Goal: Task Accomplishment & Management: Manage account settings

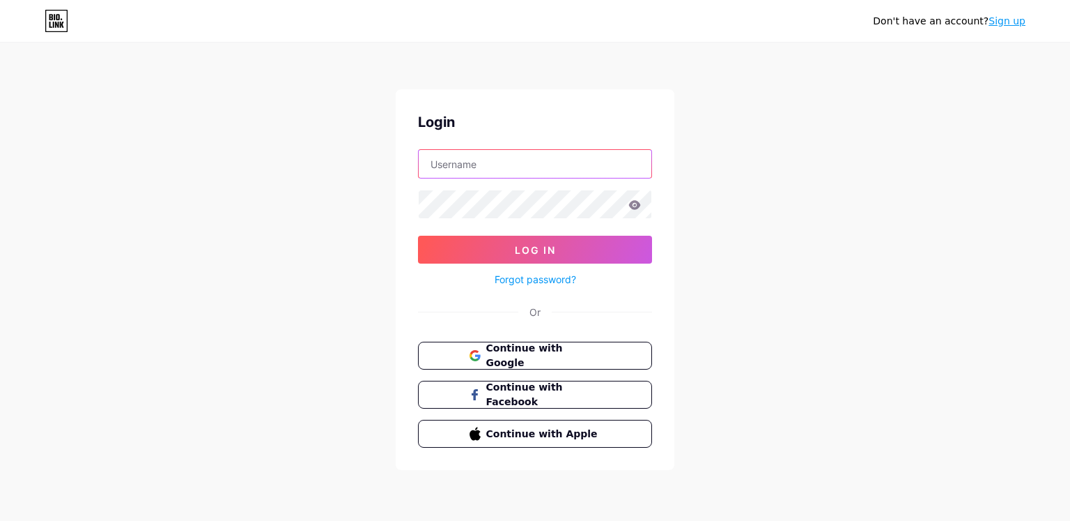
click at [474, 166] on input "text" at bounding box center [535, 164] width 233 height 28
type input "solitudeavenue08@gmail.com"
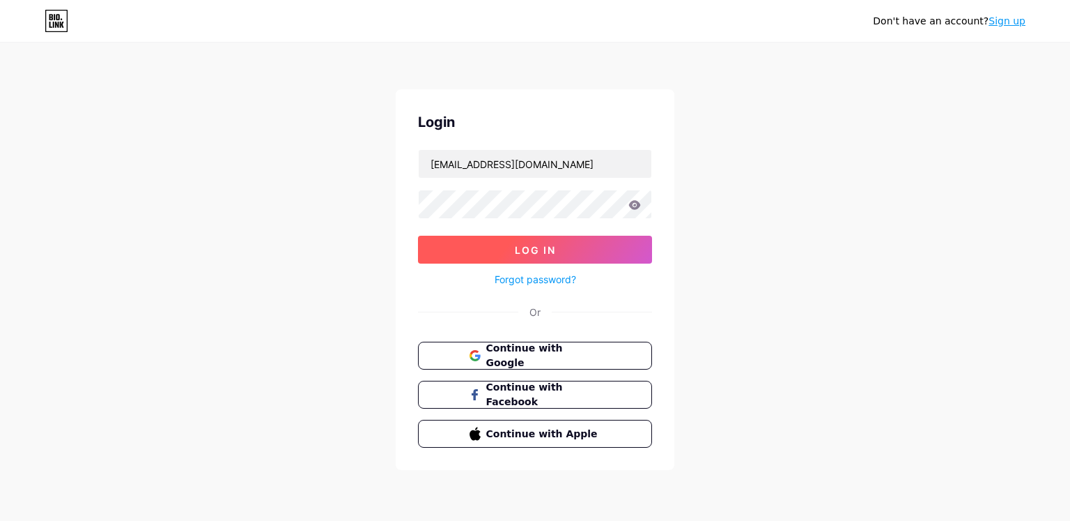
click at [512, 246] on button "Log In" at bounding box center [535, 250] width 234 height 28
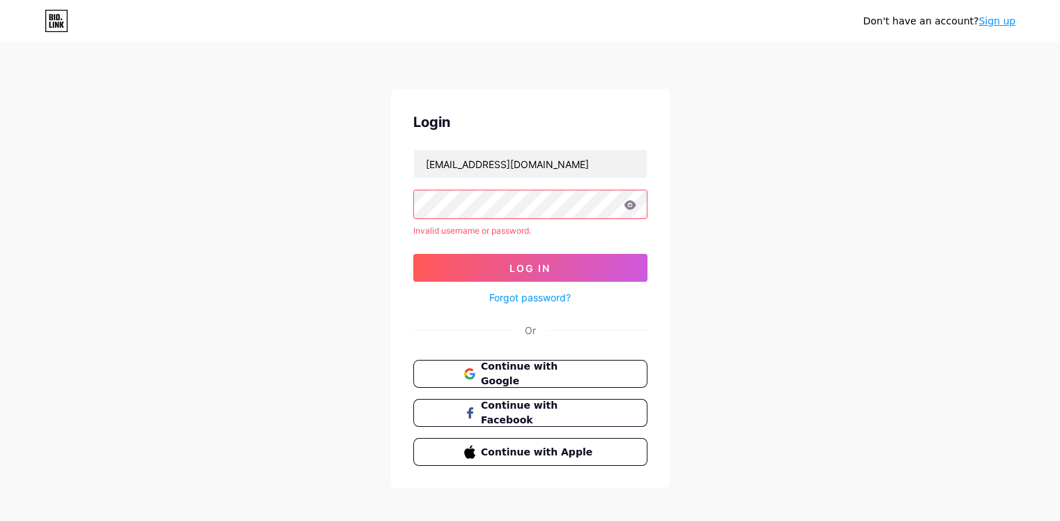
click at [631, 204] on icon at bounding box center [630, 205] width 13 height 10
click at [628, 202] on icon at bounding box center [630, 204] width 12 height 9
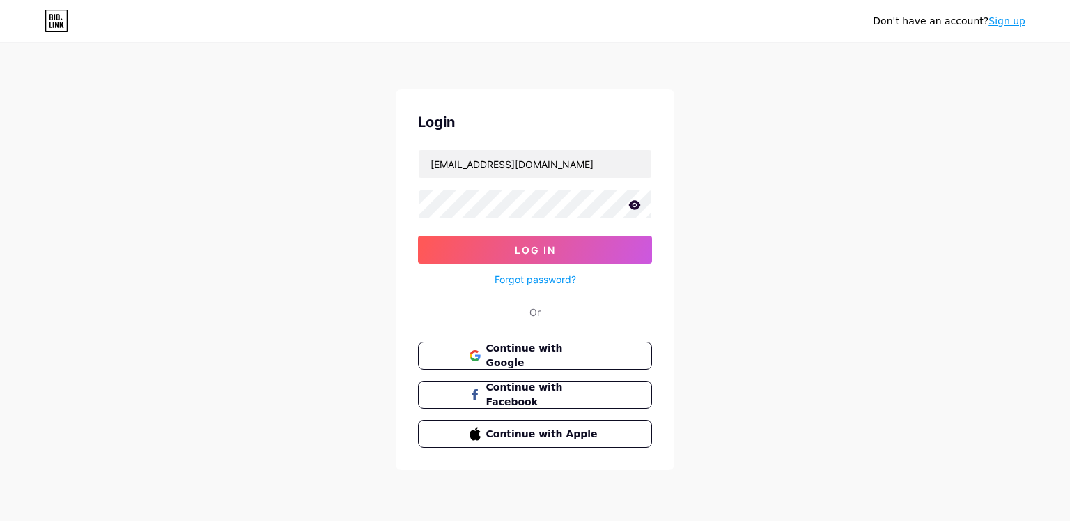
click at [635, 206] on icon at bounding box center [635, 204] width 12 height 9
click at [418, 236] on button "Log In" at bounding box center [535, 250] width 234 height 28
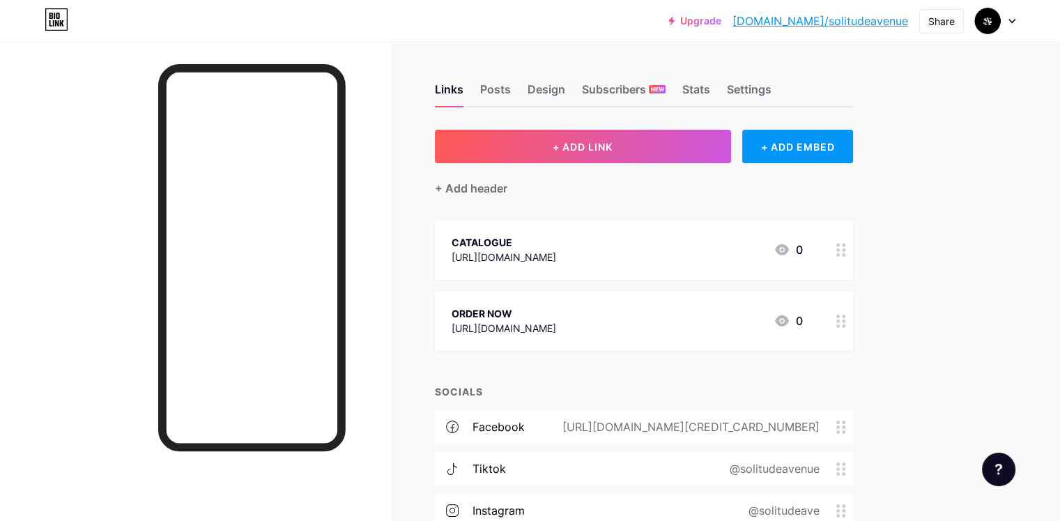
click at [556, 324] on div "[URL][DOMAIN_NAME]" at bounding box center [504, 328] width 105 height 15
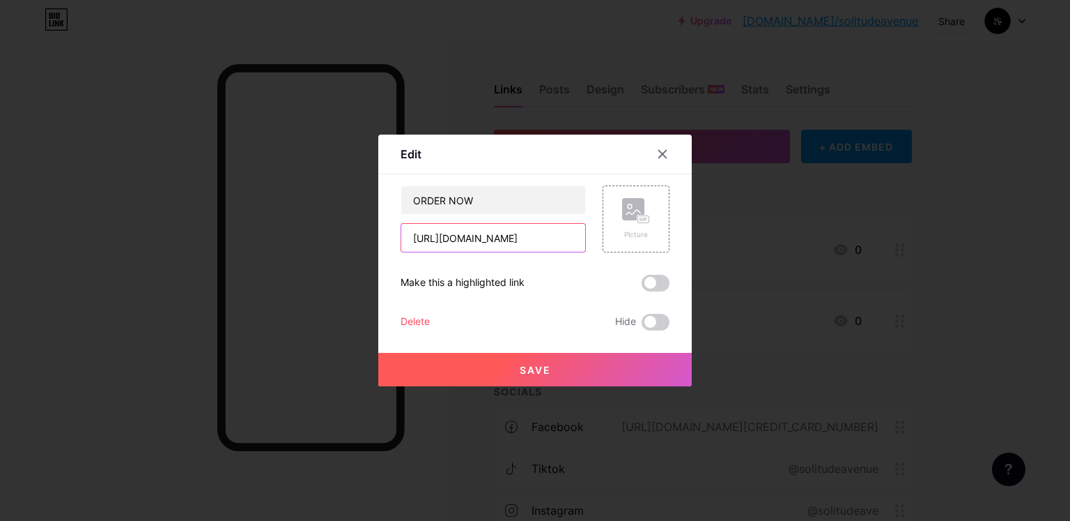
click at [503, 243] on input "[URL][DOMAIN_NAME]" at bounding box center [493, 238] width 184 height 28
click at [657, 154] on icon at bounding box center [662, 153] width 11 height 11
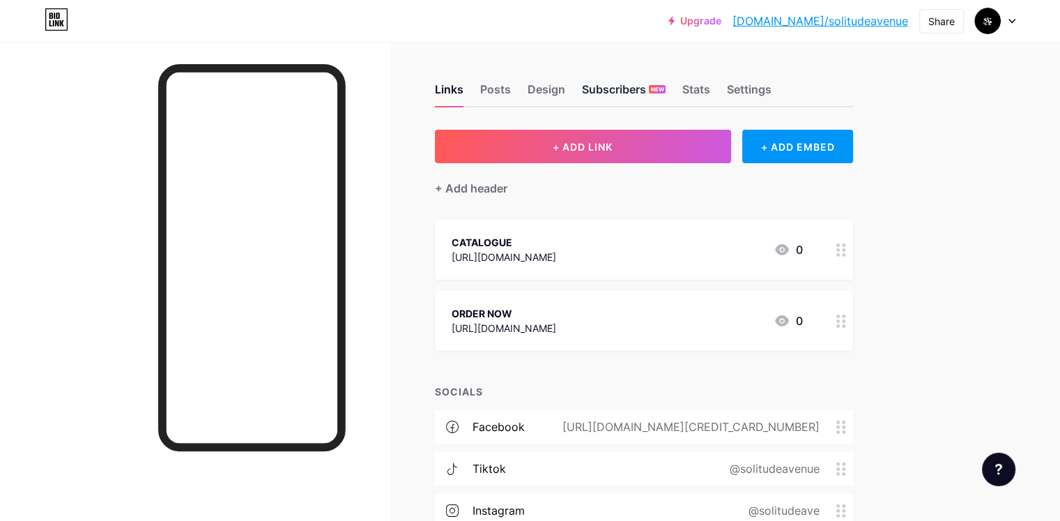
click at [666, 96] on div "Subscribers NEW" at bounding box center [624, 93] width 84 height 25
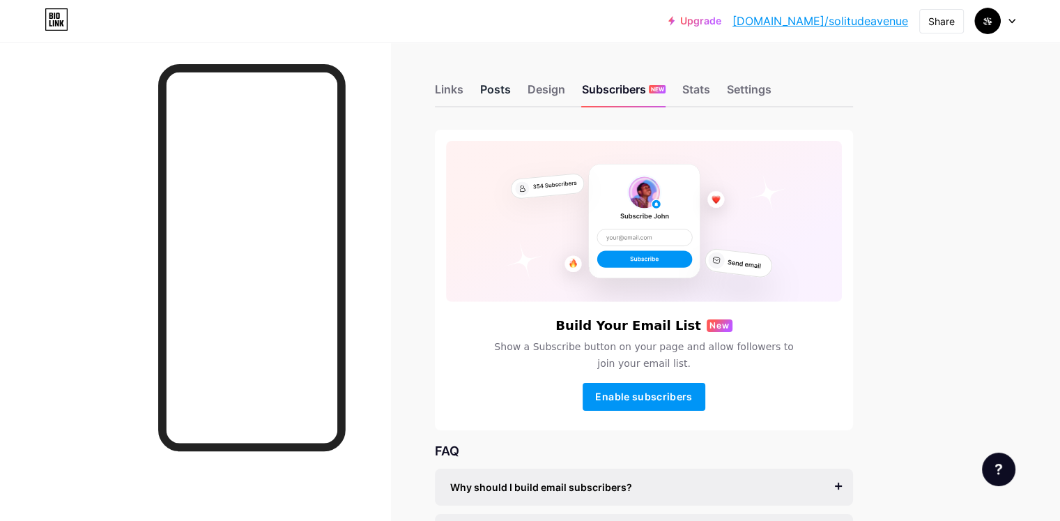
click at [511, 96] on div "Posts" at bounding box center [495, 93] width 31 height 25
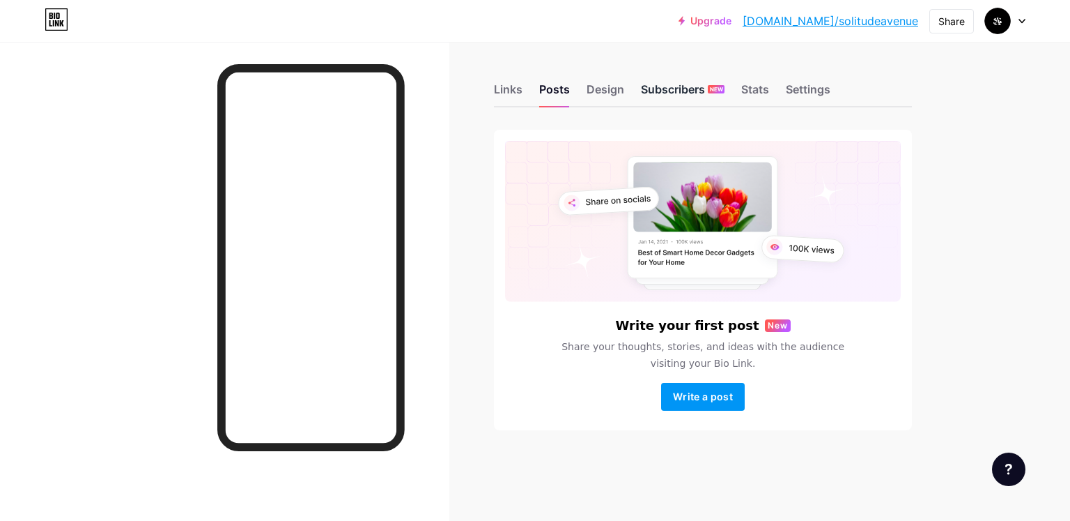
click at [658, 95] on div "Subscribers NEW" at bounding box center [683, 93] width 84 height 25
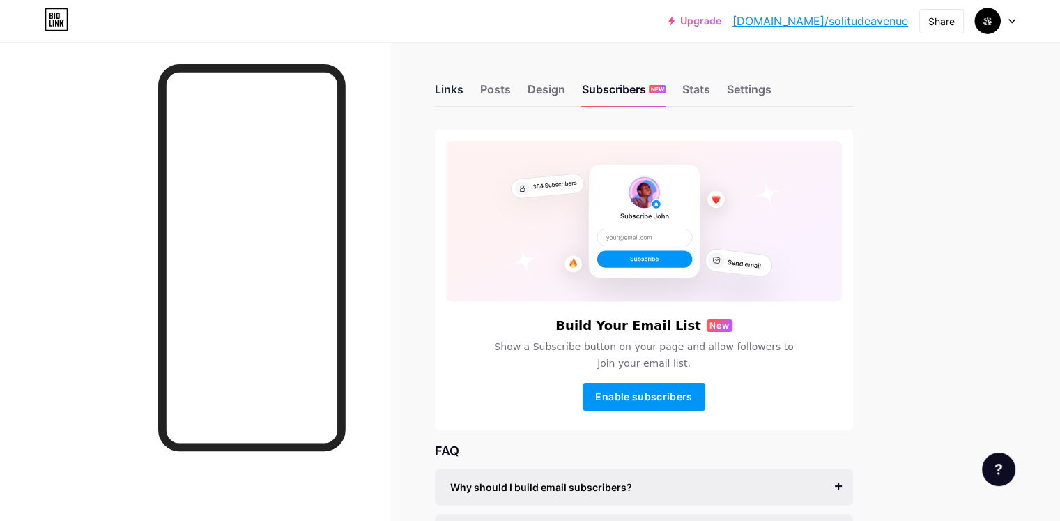
click at [463, 100] on div "Links" at bounding box center [449, 93] width 29 height 25
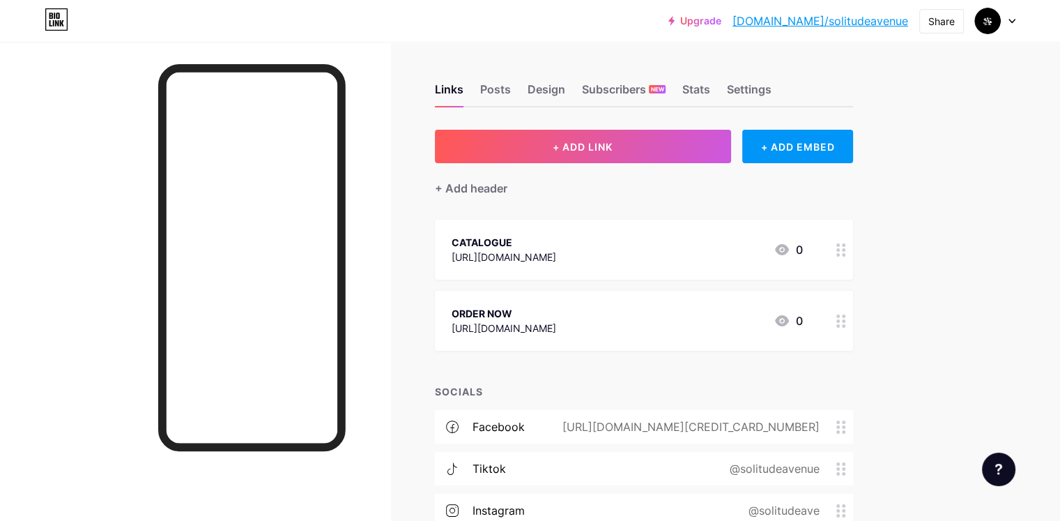
click at [648, 299] on div "ORDER NOW https://instagram.com/solitudeave 0" at bounding box center [644, 321] width 418 height 60
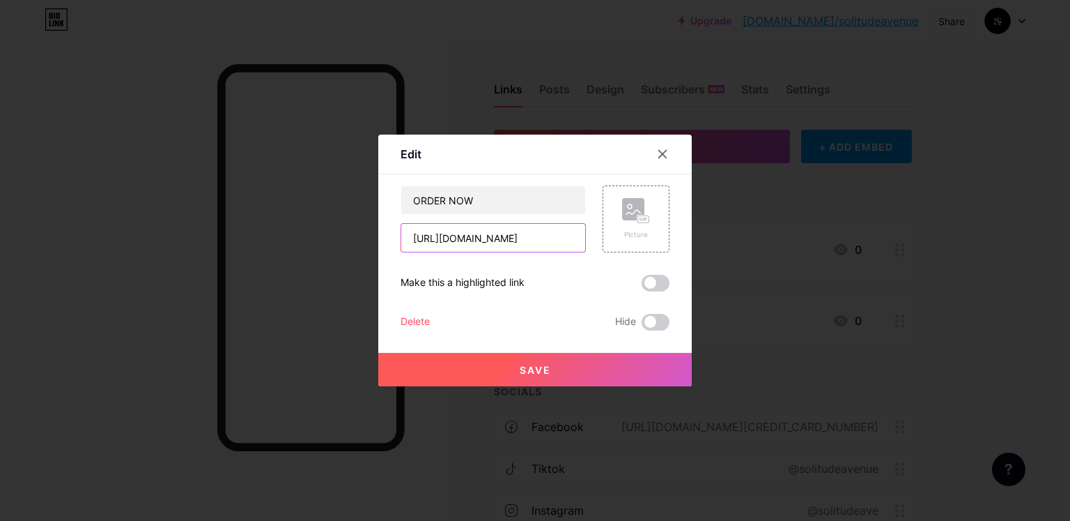
click at [555, 246] on input "[URL][DOMAIN_NAME]" at bounding box center [493, 238] width 184 height 28
paste input "forms.gle/JvymdVR3BfwP2T2f6"
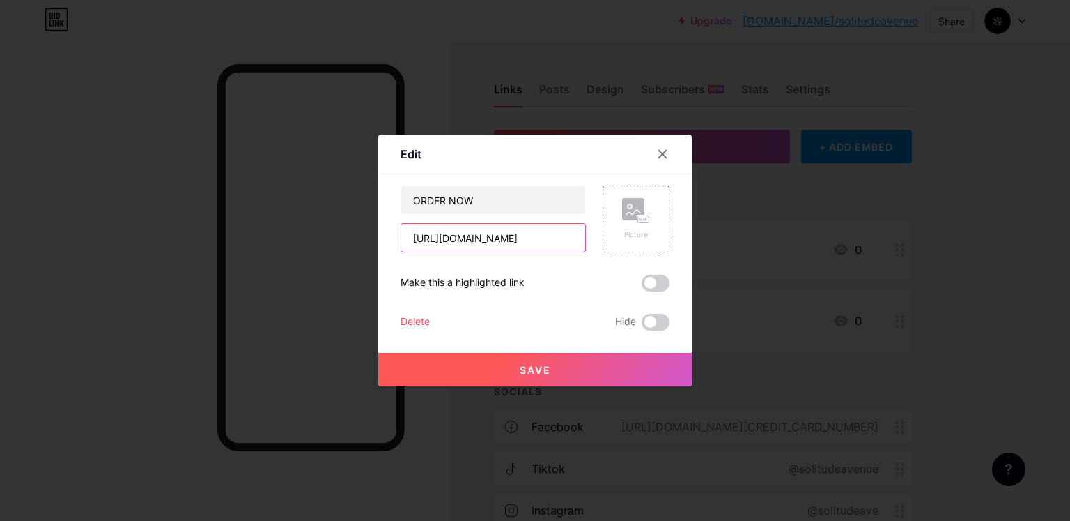
type input "[URL][DOMAIN_NAME]"
click at [528, 364] on span "Save" at bounding box center [535, 370] width 31 height 12
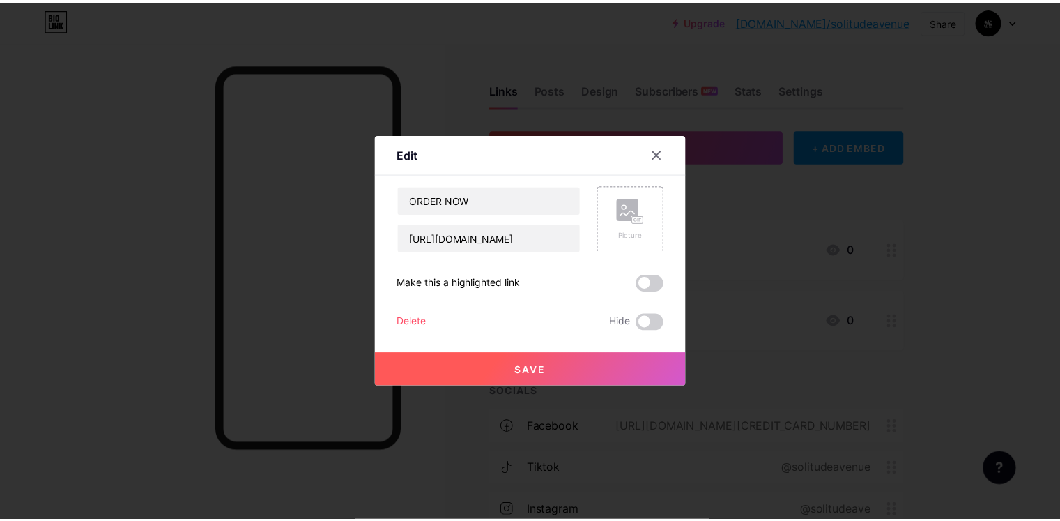
scroll to position [0, 0]
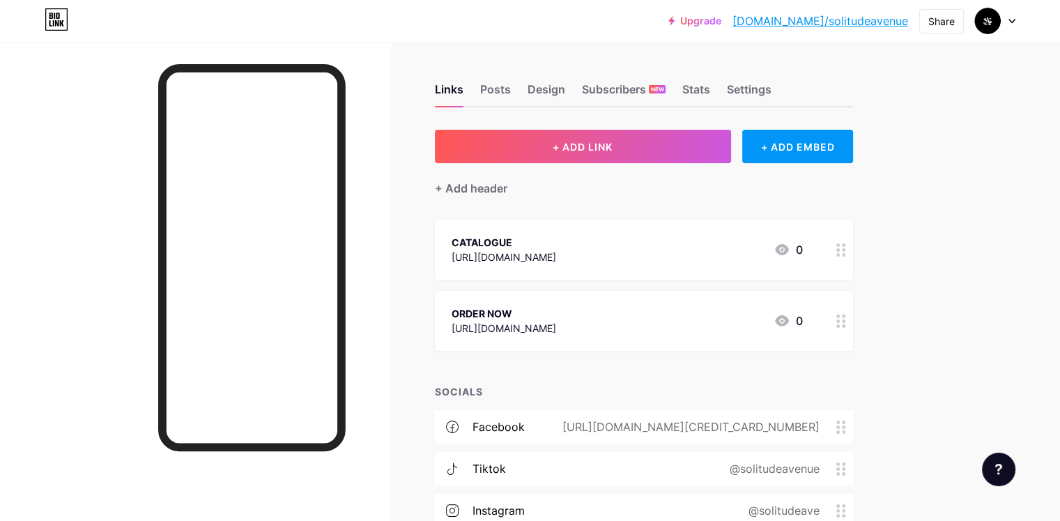
click at [556, 250] on div "[URL][DOMAIN_NAME]" at bounding box center [504, 257] width 105 height 15
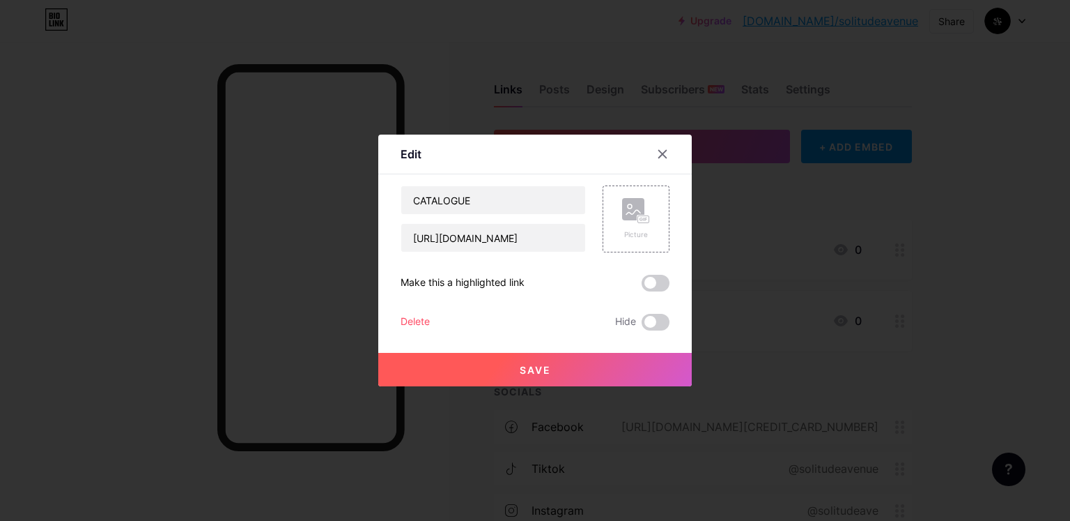
click at [767, 204] on div at bounding box center [535, 260] width 1070 height 521
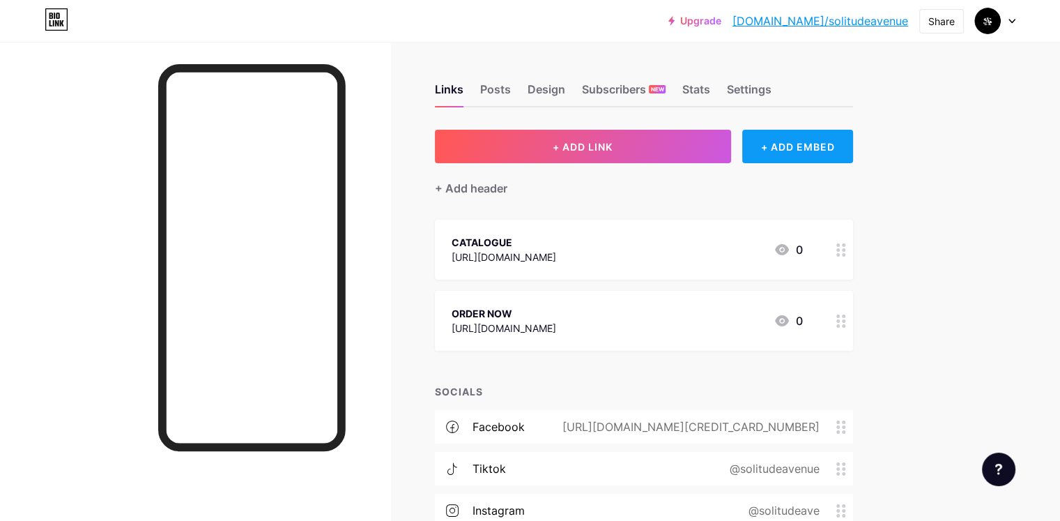
click at [853, 157] on div "+ ADD EMBED" at bounding box center [797, 146] width 111 height 33
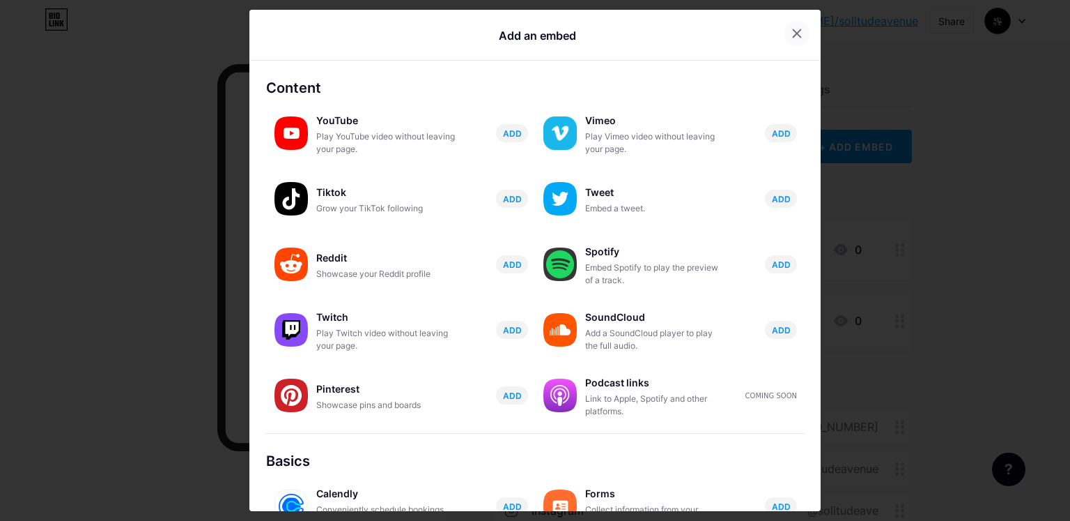
click at [792, 38] on icon at bounding box center [797, 33] width 11 height 11
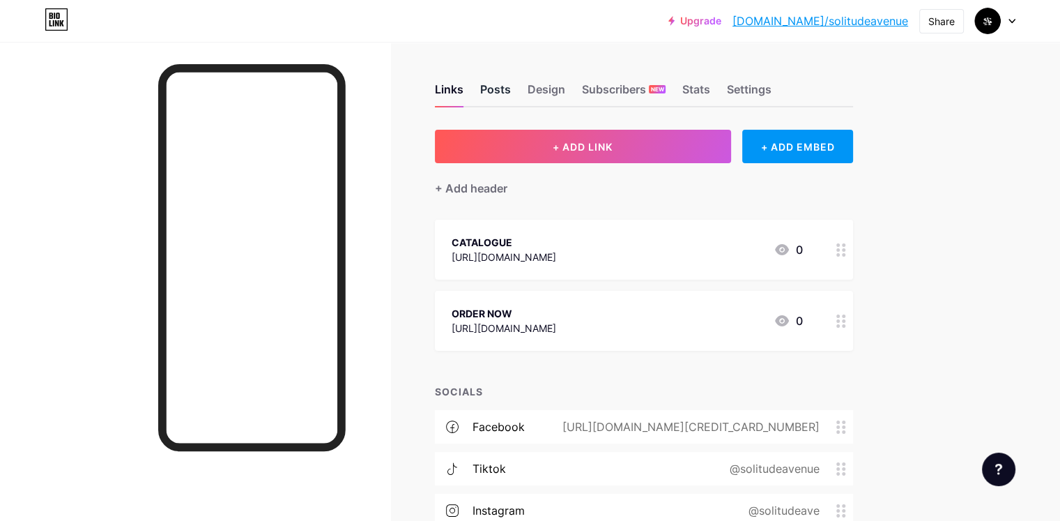
click at [511, 93] on div "Posts" at bounding box center [495, 93] width 31 height 25
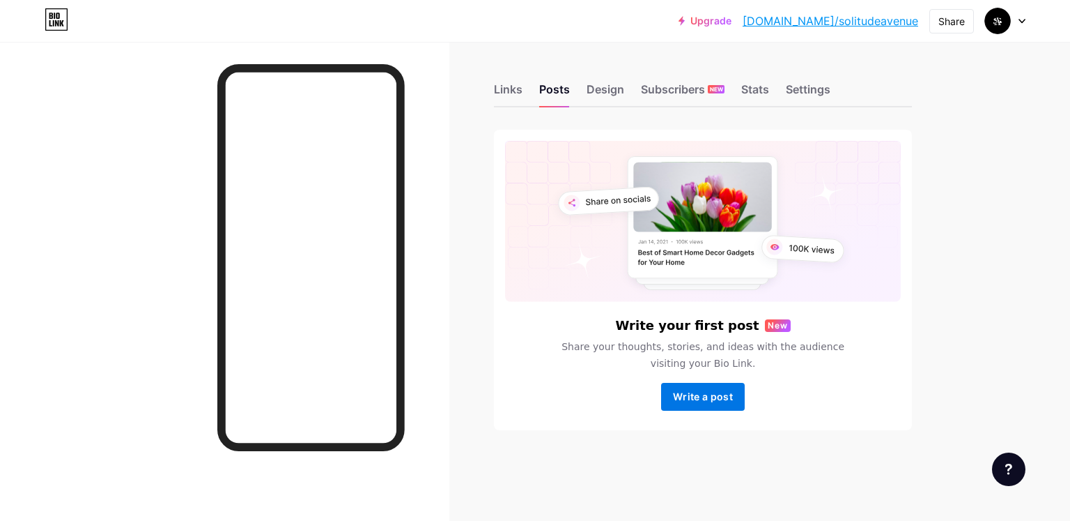
click at [691, 385] on button "Write a post" at bounding box center [703, 397] width 84 height 28
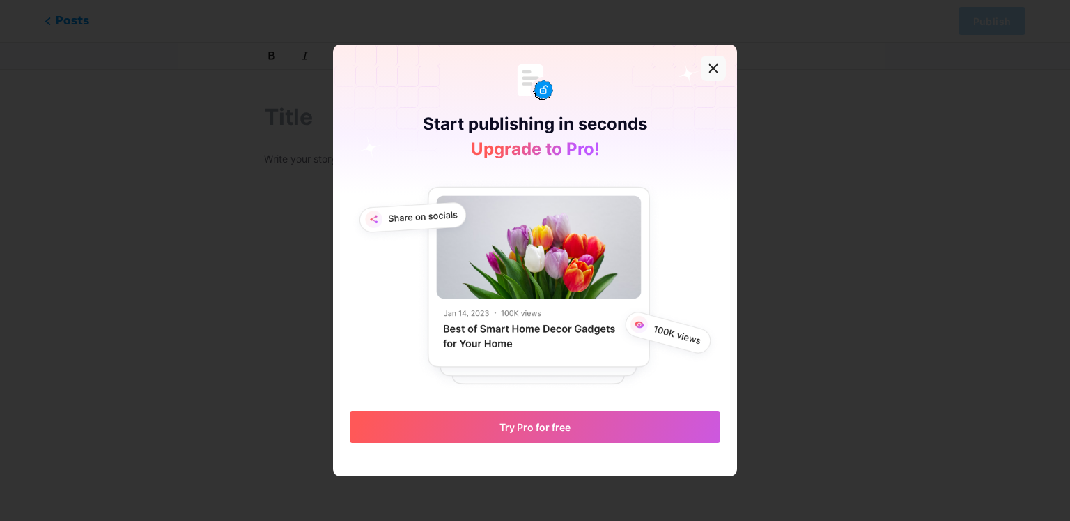
click at [714, 72] on div at bounding box center [713, 68] width 25 height 25
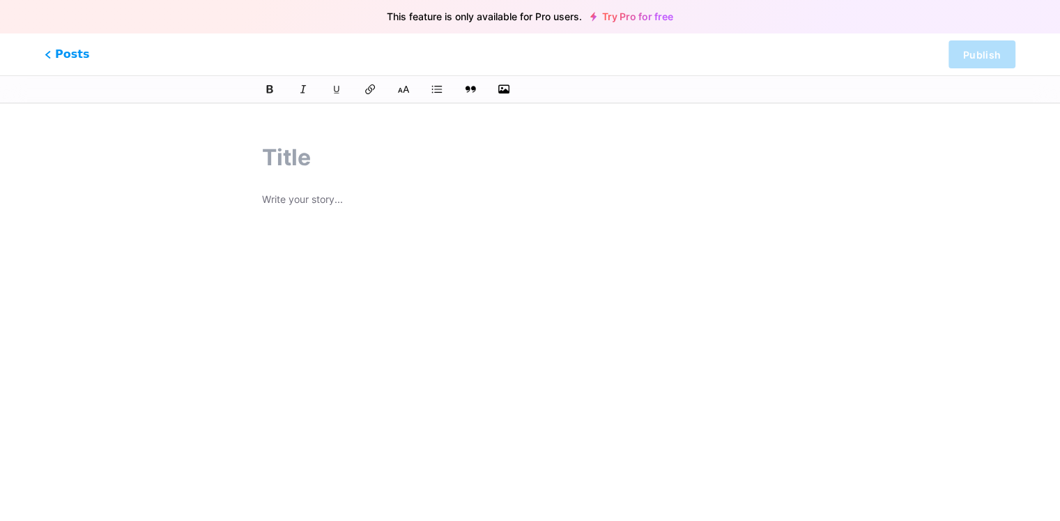
click at [314, 151] on input "text" at bounding box center [530, 157] width 536 height 33
type input "V"
type input "c"
type input "vlu"
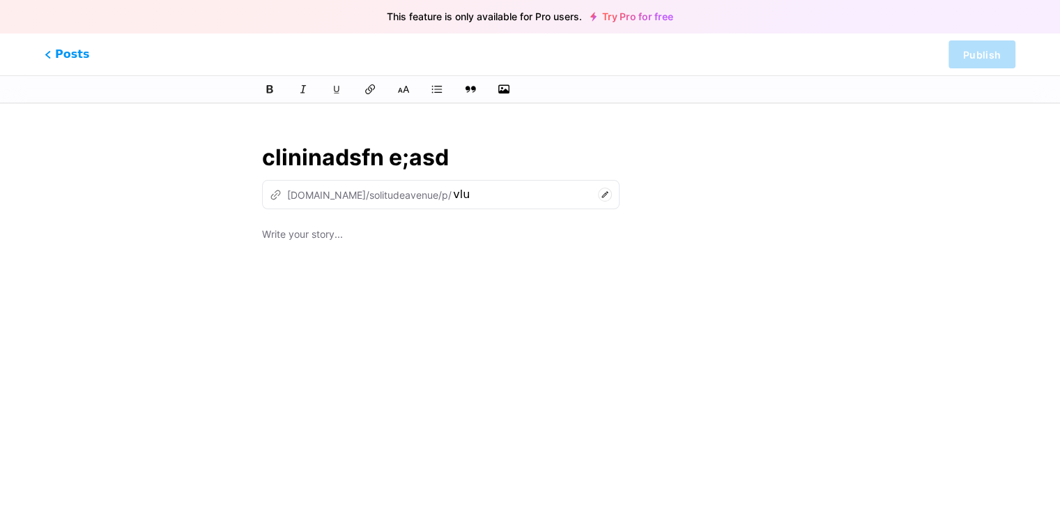
type input "clininadsfn e;asdf"
type input "clininadsfn-easdf"
type input "clininadsfn e;asdf"
click at [53, 56] on span "Posts" at bounding box center [67, 54] width 49 height 18
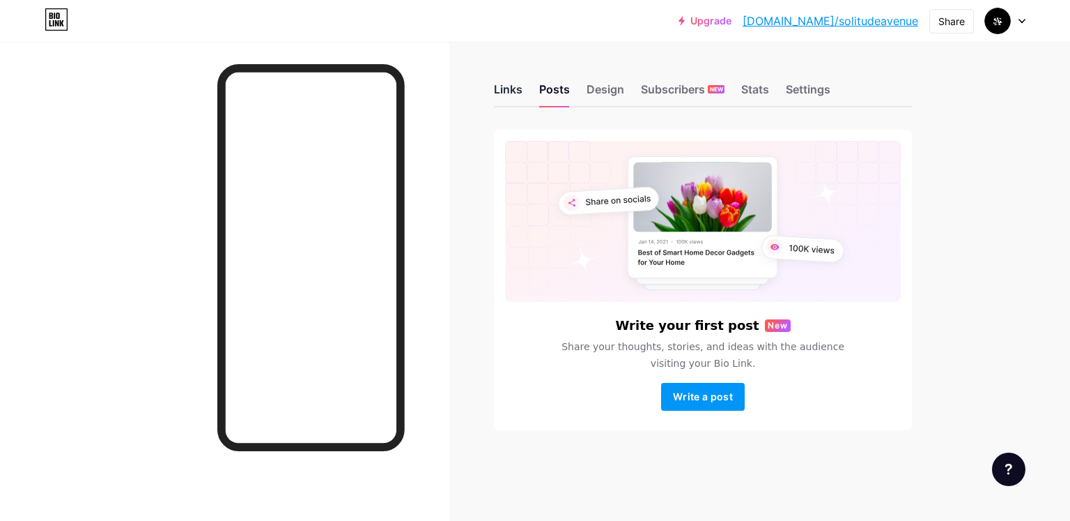
click at [521, 90] on div "Links" at bounding box center [508, 93] width 29 height 25
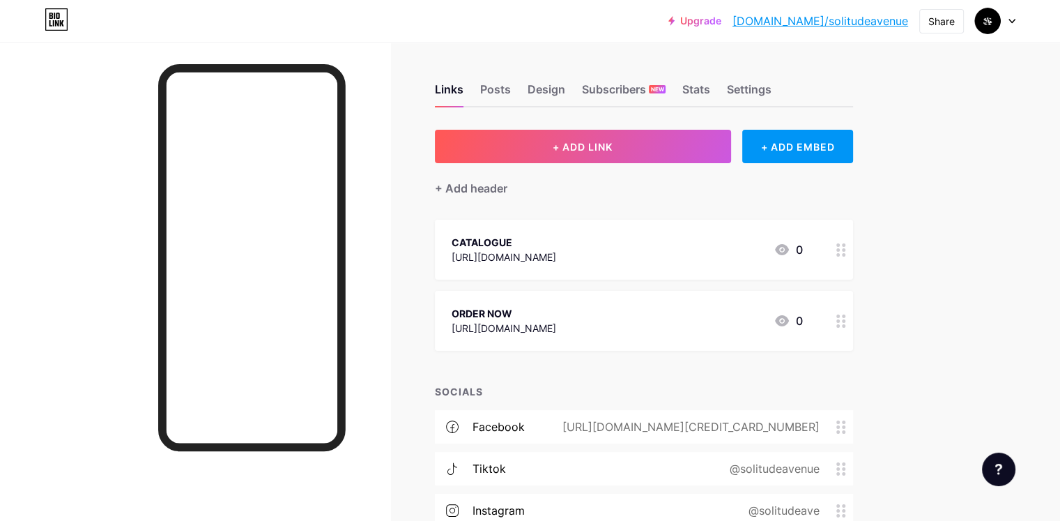
click at [803, 243] on div "CATALOGUE https://instagram.com/solitudeave 0" at bounding box center [627, 249] width 351 height 32
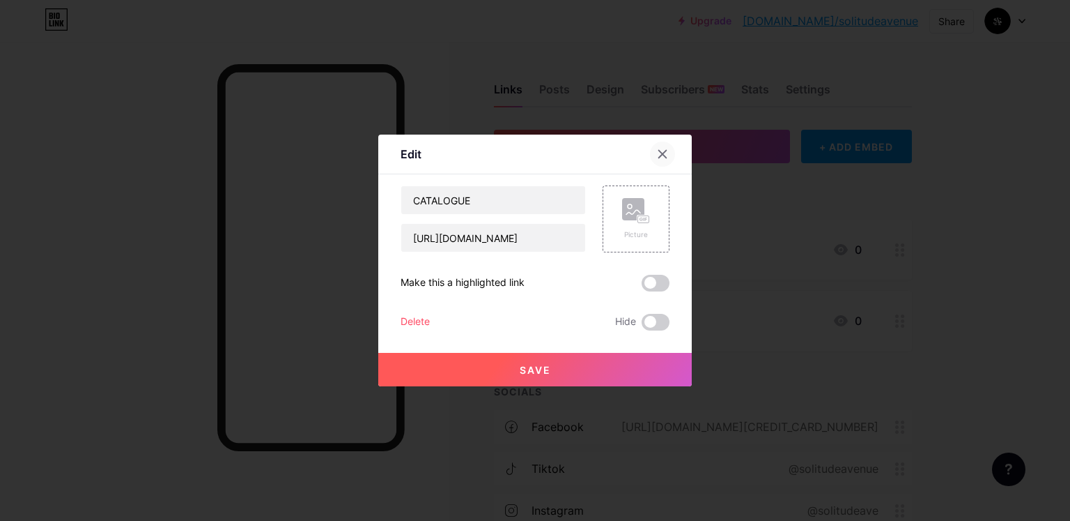
click at [659, 154] on icon at bounding box center [663, 155] width 8 height 8
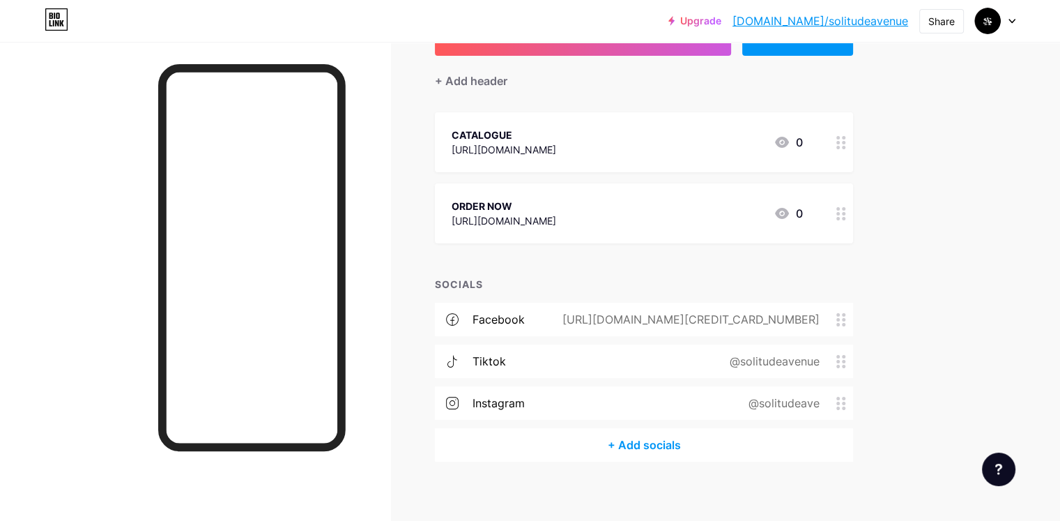
scroll to position [116, 0]
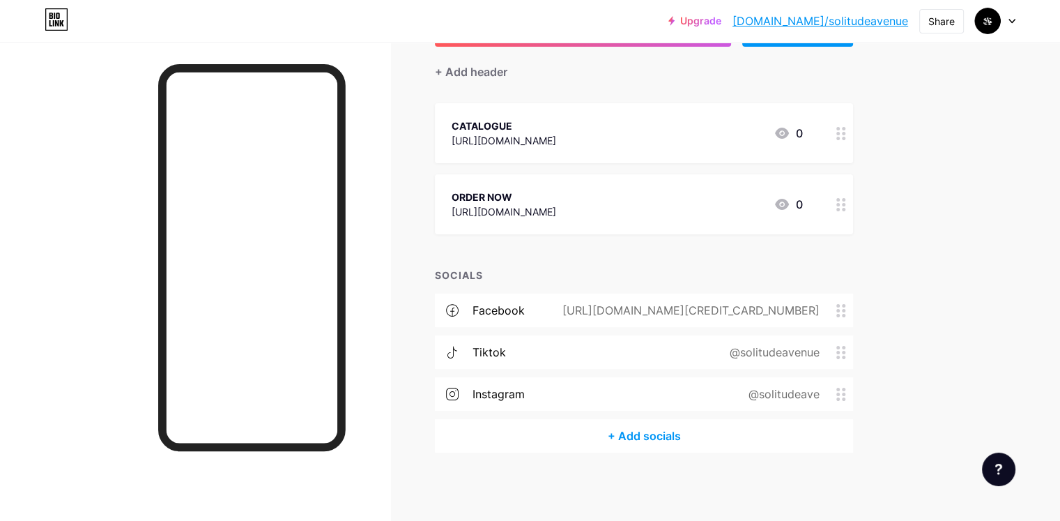
click at [556, 195] on div "ORDER NOW" at bounding box center [504, 197] width 105 height 15
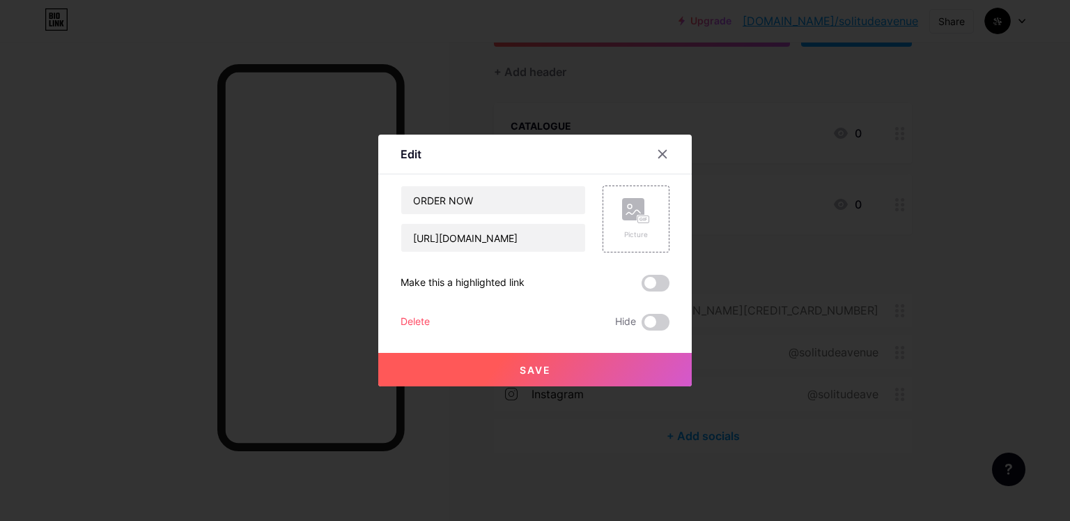
click at [420, 72] on div at bounding box center [535, 260] width 1070 height 521
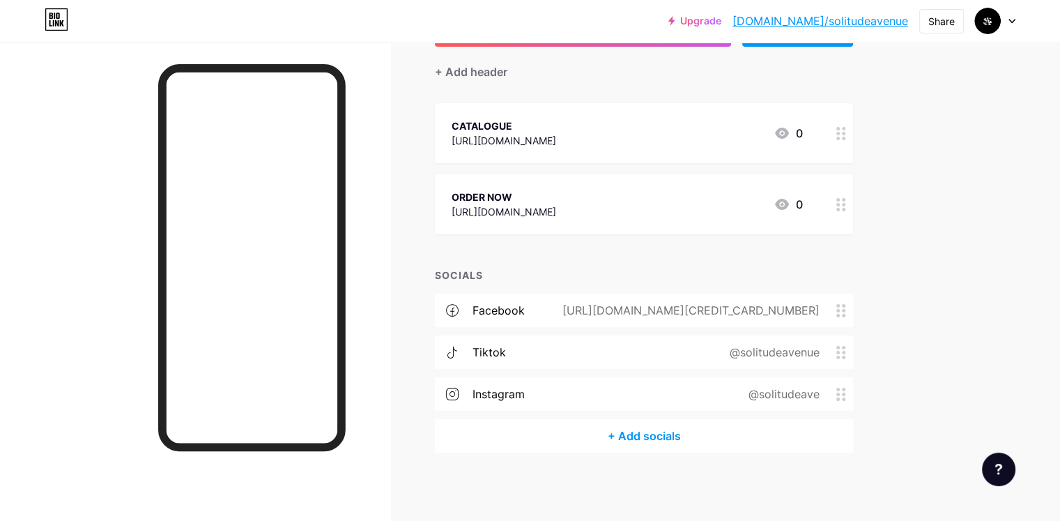
click at [803, 143] on div "CATALOGUE https://instagram.com/solitudeave 0" at bounding box center [627, 133] width 351 height 32
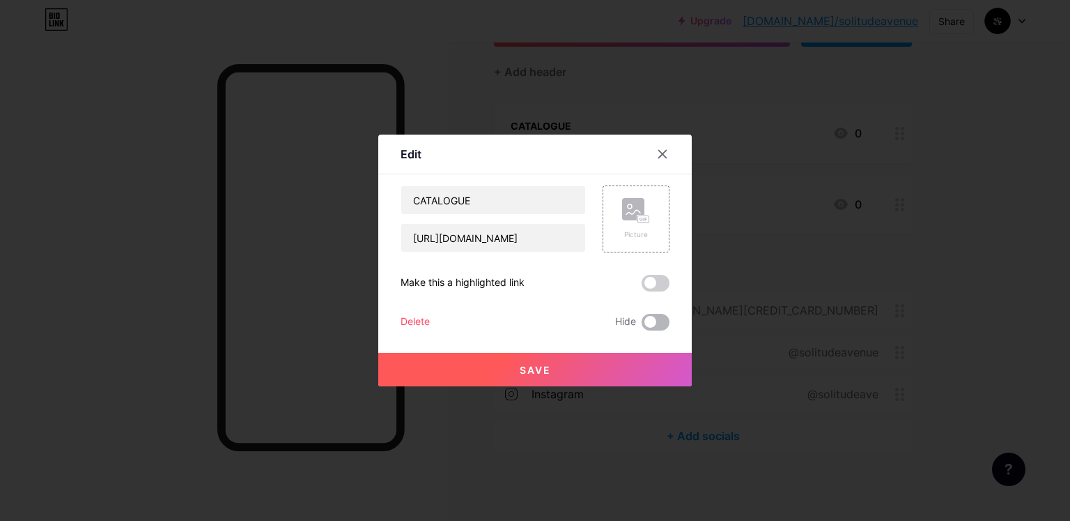
click at [642, 318] on span at bounding box center [656, 322] width 28 height 17
click at [642, 325] on input "checkbox" at bounding box center [642, 325] width 0 height 0
click at [659, 174] on div "Content YouTube Play YouTube video without leaving your page. ADD Vimeo Play Vi…" at bounding box center [535, 252] width 269 height 156
click at [659, 159] on icon at bounding box center [662, 153] width 11 height 11
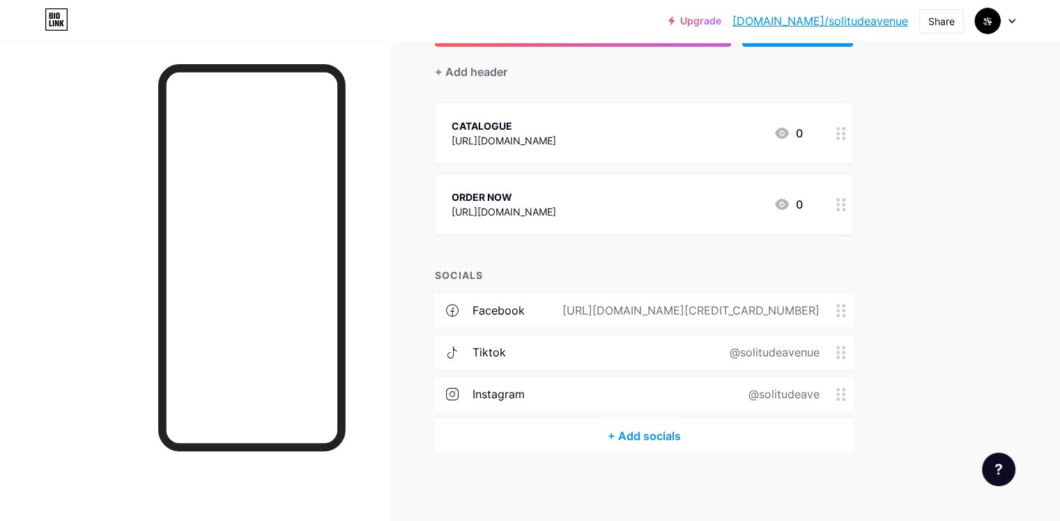
click at [556, 204] on div "[URL][DOMAIN_NAME]" at bounding box center [504, 211] width 105 height 15
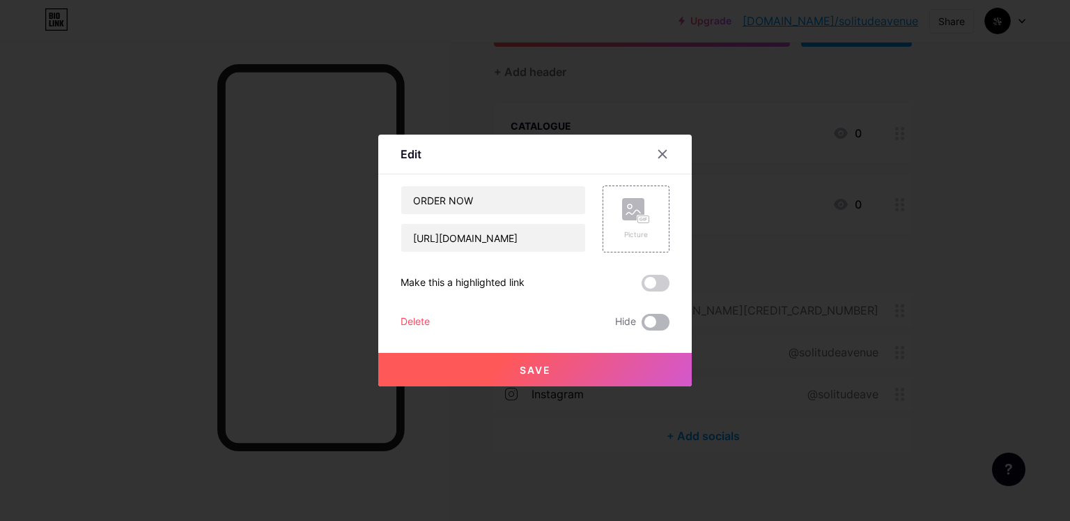
click at [650, 320] on span at bounding box center [656, 322] width 28 height 17
click at [642, 325] on input "checkbox" at bounding box center [642, 325] width 0 height 0
click at [622, 373] on button "Save" at bounding box center [535, 369] width 314 height 33
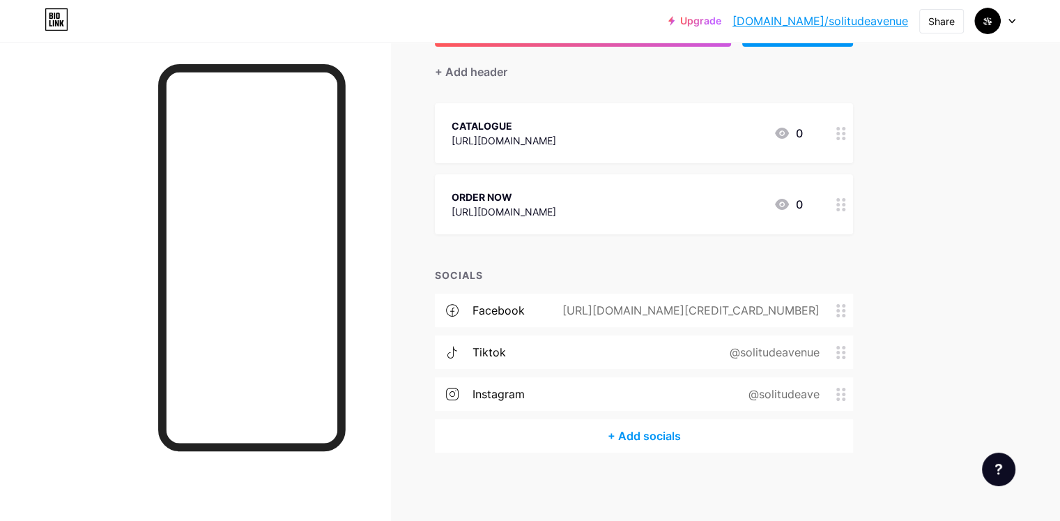
click at [556, 147] on div "CATALOGUE https://instagram.com/solitudeave" at bounding box center [504, 133] width 105 height 32
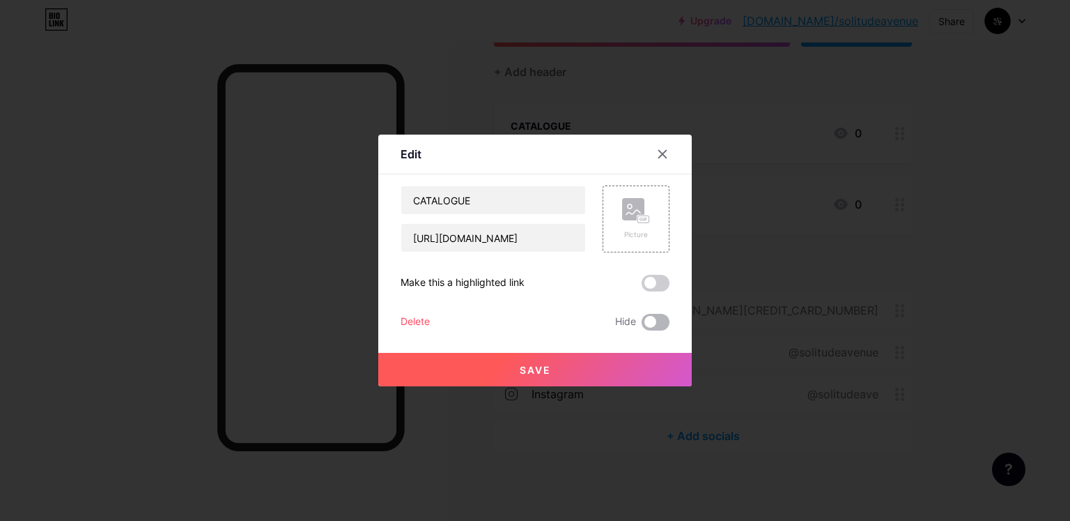
click at [657, 322] on span at bounding box center [656, 322] width 28 height 17
click at [642, 325] on input "checkbox" at bounding box center [642, 325] width 0 height 0
click at [627, 369] on button "Save" at bounding box center [535, 369] width 314 height 33
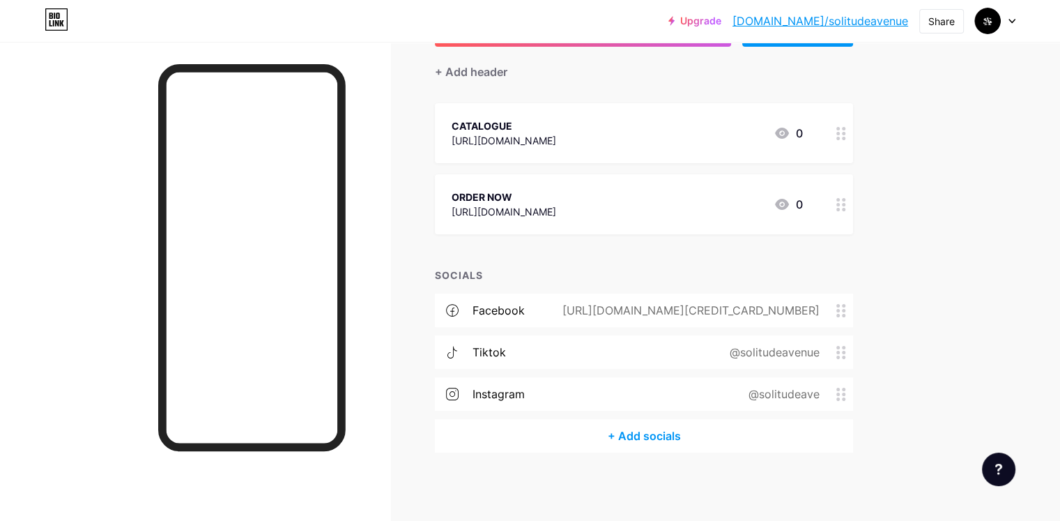
scroll to position [0, 0]
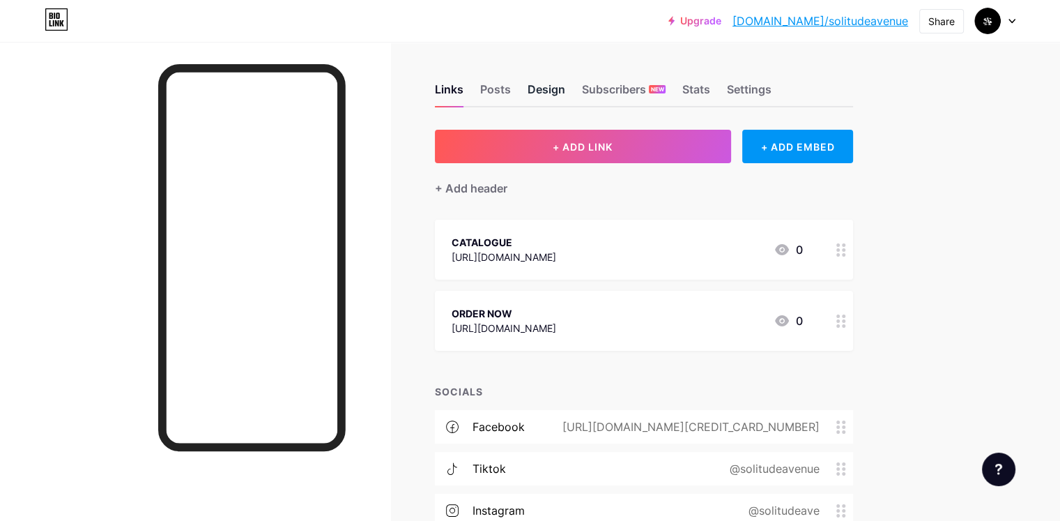
click at [565, 86] on div "Design" at bounding box center [547, 93] width 38 height 25
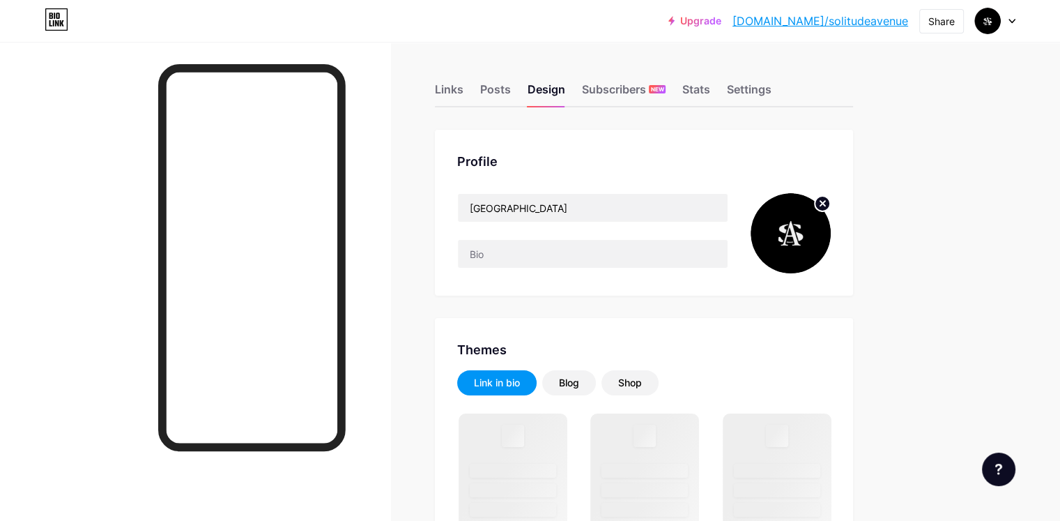
type input "#000000"
type input "#ffffff"
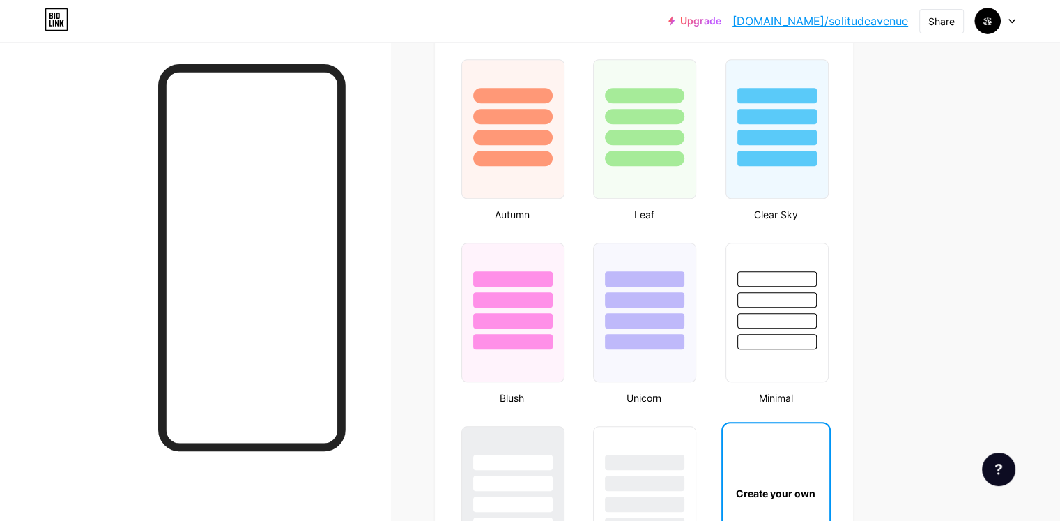
scroll to position [1377, 0]
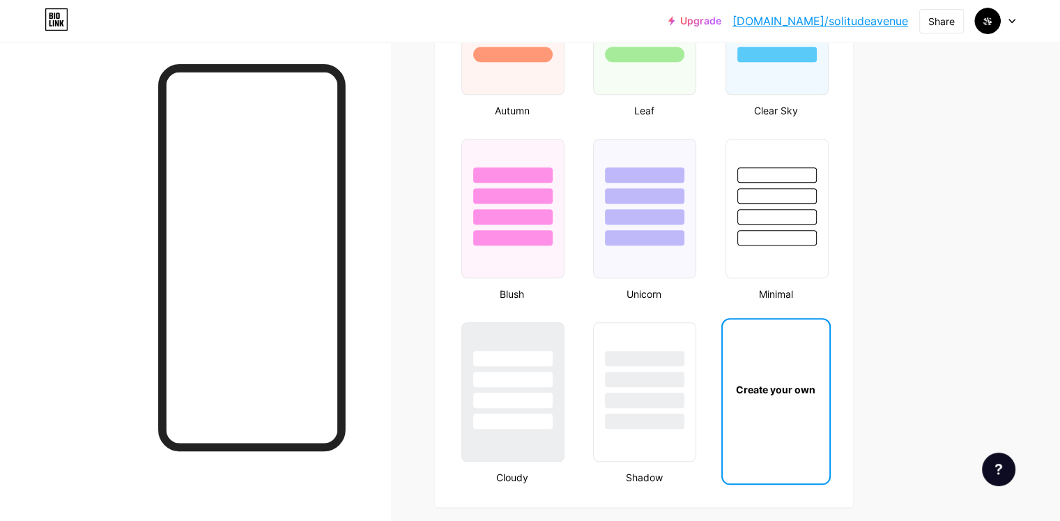
click at [827, 382] on div "Create your own" at bounding box center [776, 389] width 102 height 15
click at [818, 382] on div "Create your own" at bounding box center [776, 389] width 102 height 15
click at [827, 382] on div "Create your own" at bounding box center [776, 389] width 102 height 15
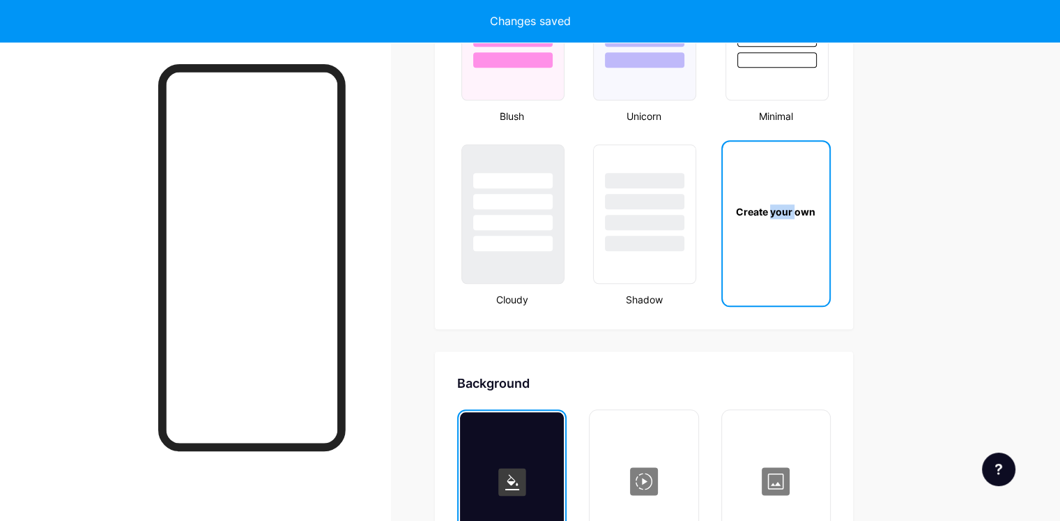
click at [841, 381] on div "Profile SOLITUDE AVENUE Themes Link in bio Blog Shop Basics Carbon Xmas 23 Prid…" at bounding box center [644, 105] width 418 height 3060
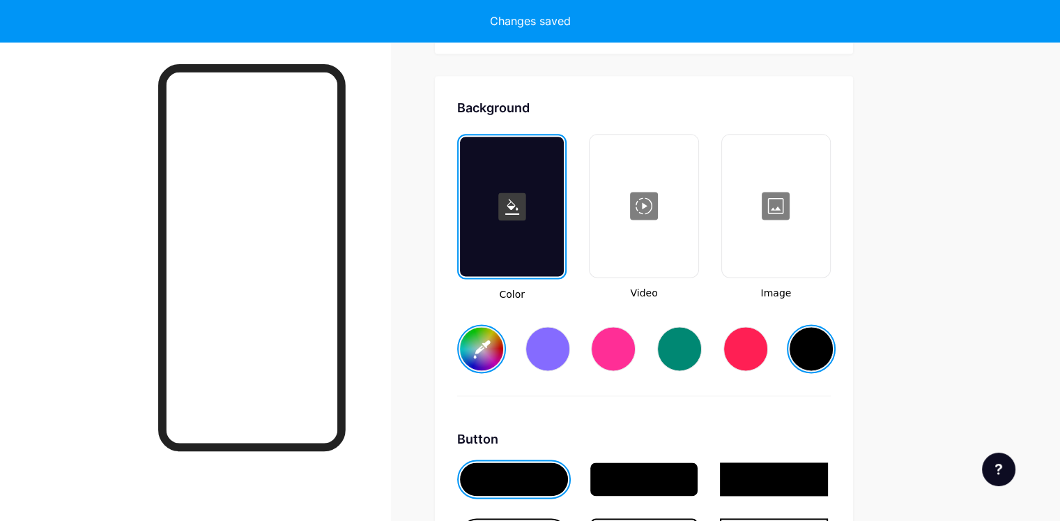
scroll to position [1845, 0]
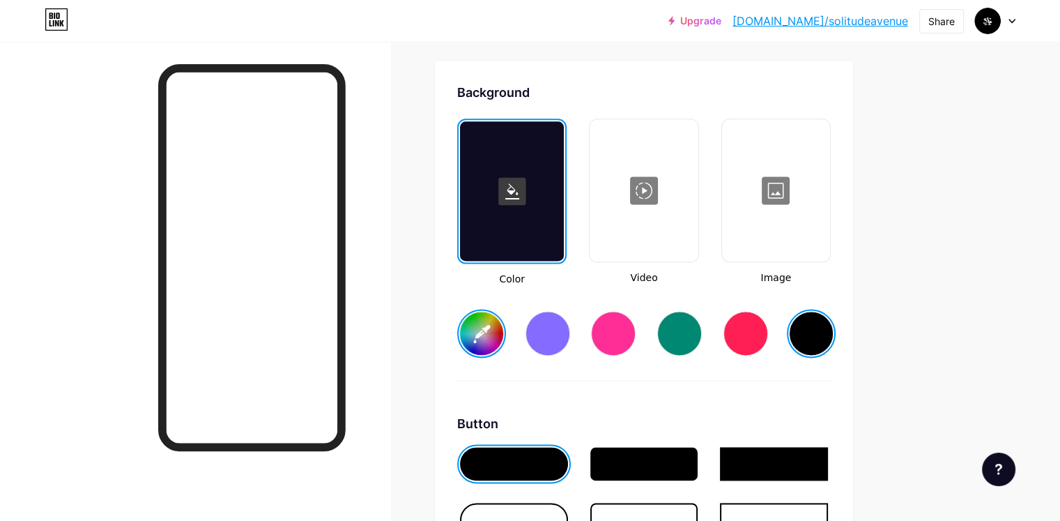
click at [804, 220] on div at bounding box center [775, 190] width 105 height 139
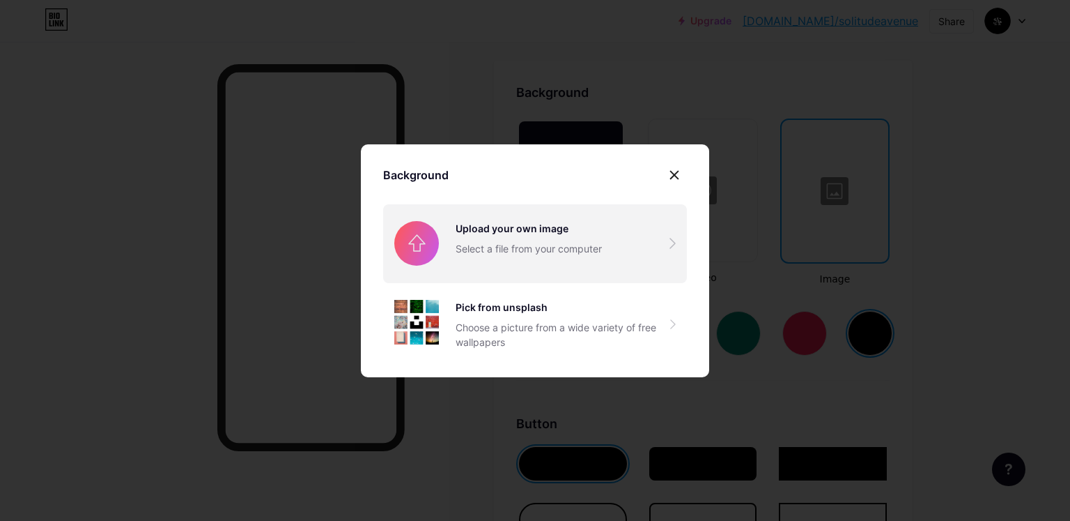
click at [538, 246] on input "file" at bounding box center [535, 243] width 304 height 78
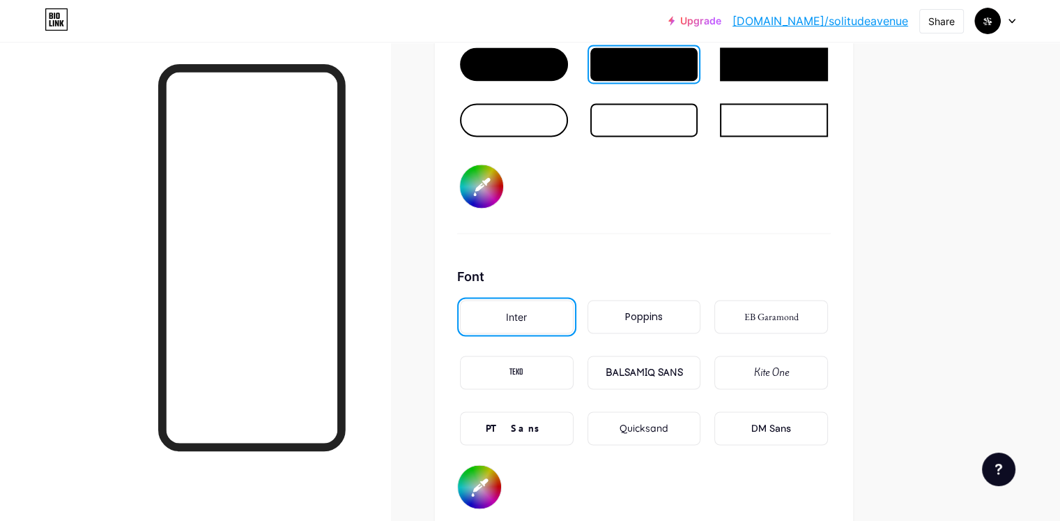
scroll to position [2174, 0]
click at [682, 371] on div "BALSAMIQ SANS" at bounding box center [643, 371] width 77 height 15
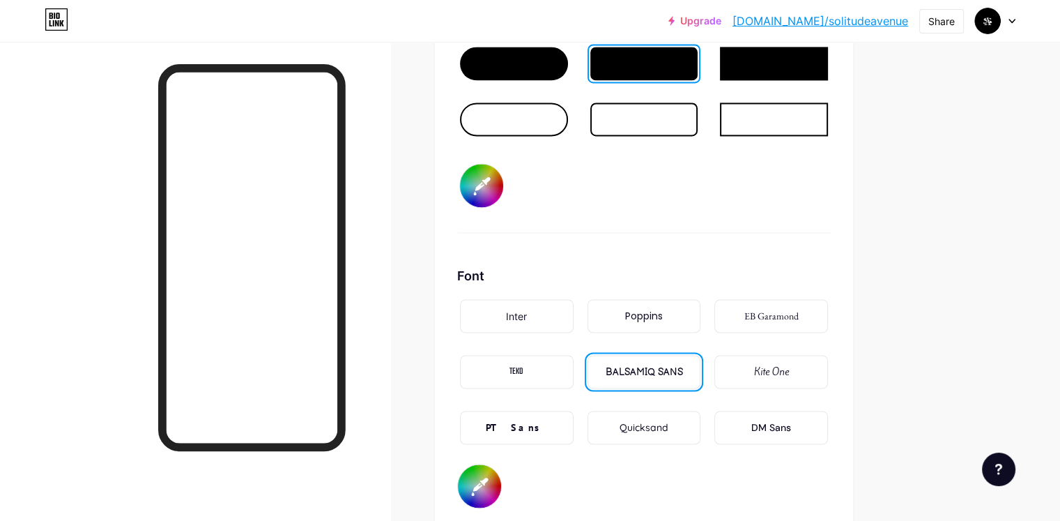
click at [574, 316] on div "Inter" at bounding box center [517, 315] width 114 height 33
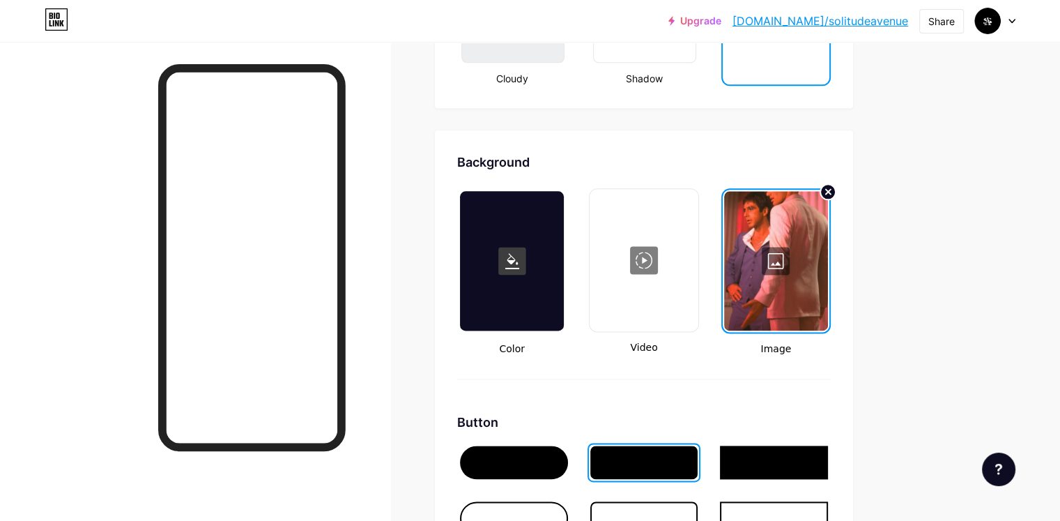
scroll to position [1773, 0]
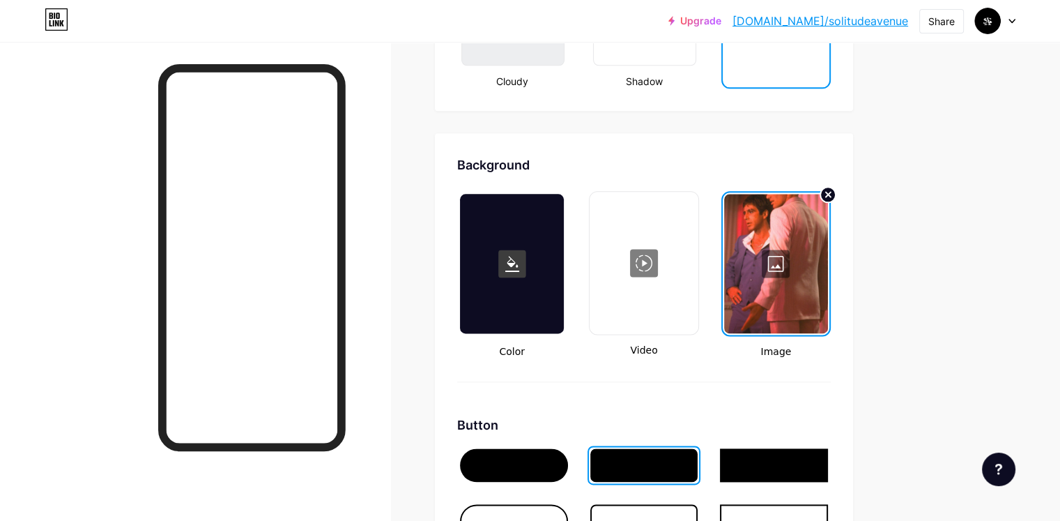
click at [564, 266] on div at bounding box center [512, 263] width 104 height 139
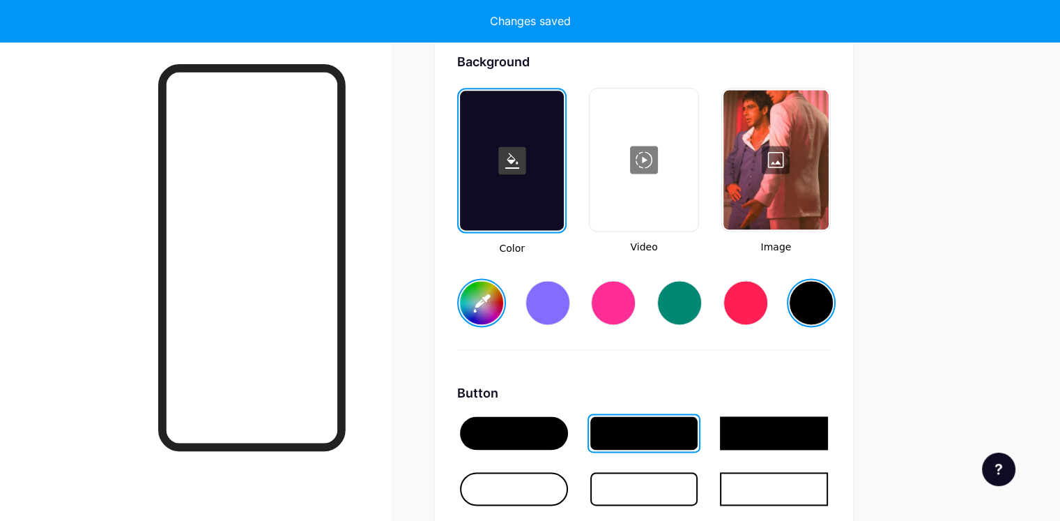
type input "#ffffff"
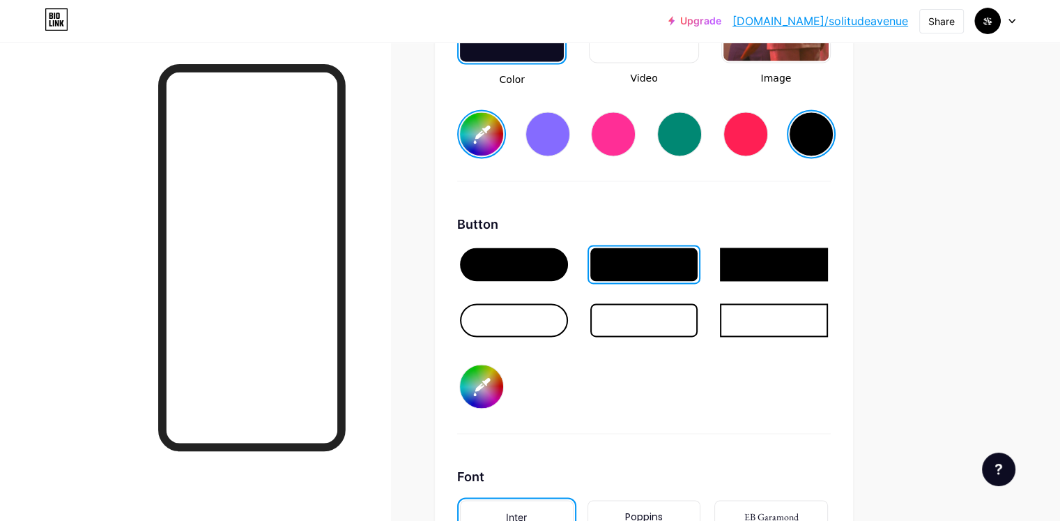
scroll to position [2049, 0]
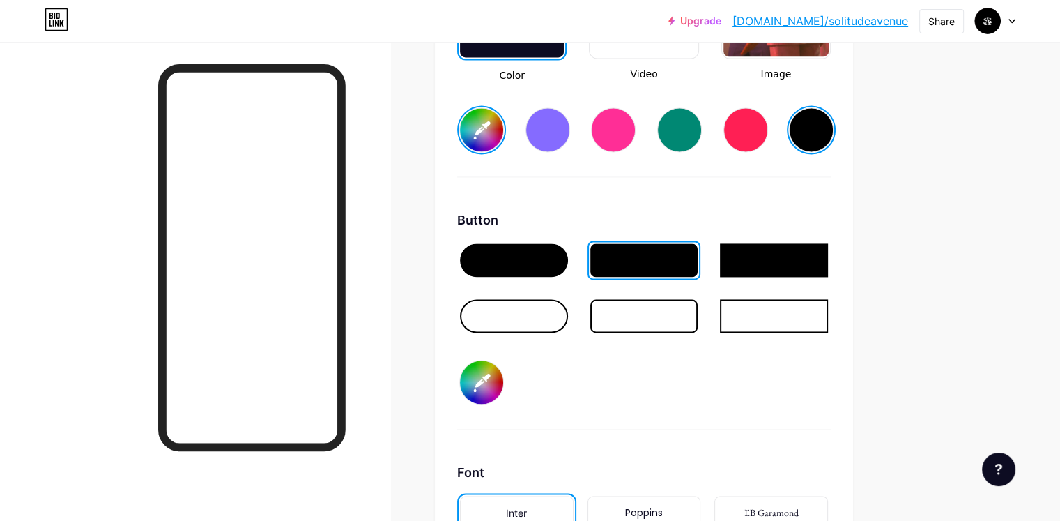
click at [503, 385] on input "#ffffff" at bounding box center [481, 381] width 43 height 43
type input "#02ffff"
type input "#ffffff"
type input "#14ffff"
type input "#ffffff"
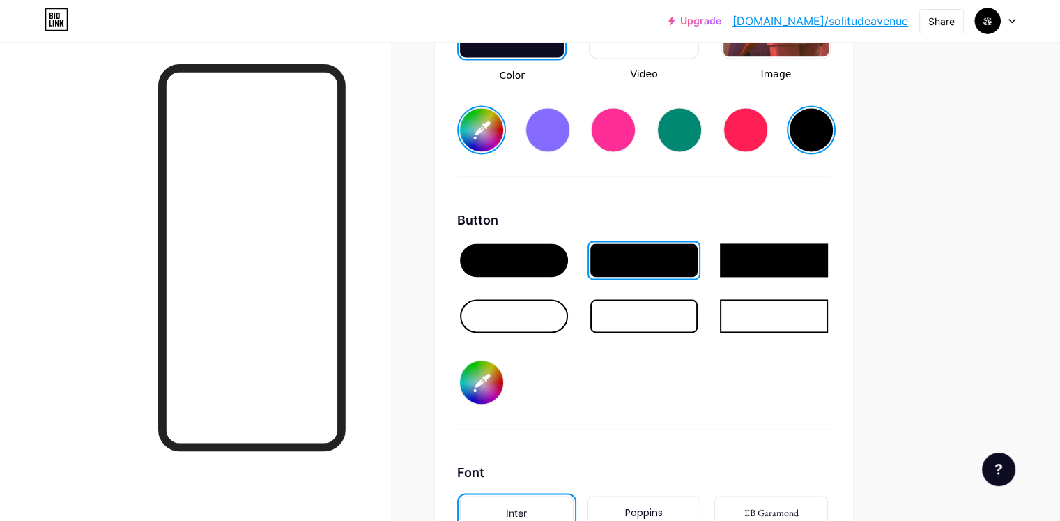
type input "#1402ff"
type input "#ffffff"
type input "#1414ff"
type input "#ffffff"
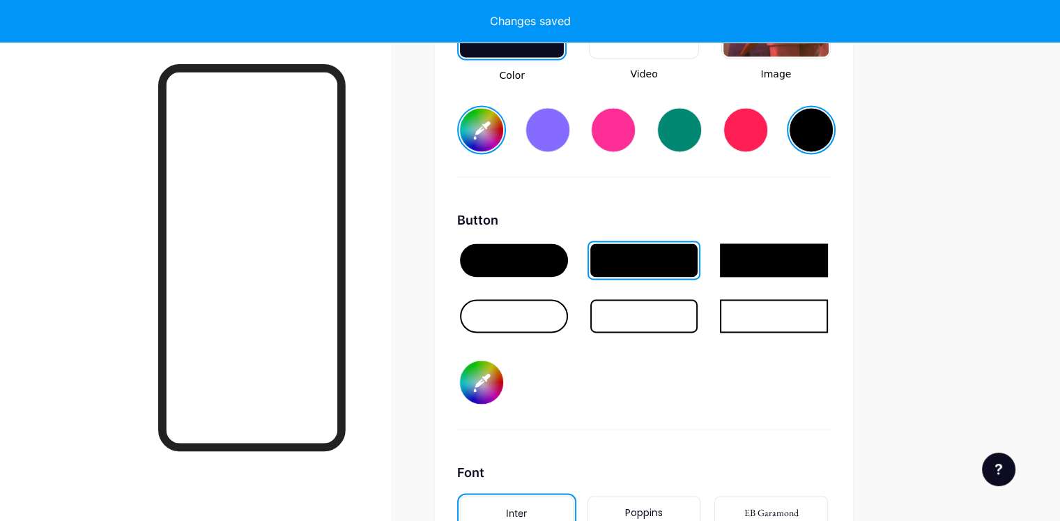
type input "#141402"
type input "#ffffff"
type input "#141414"
type input "#ffffff"
type input "#141414"
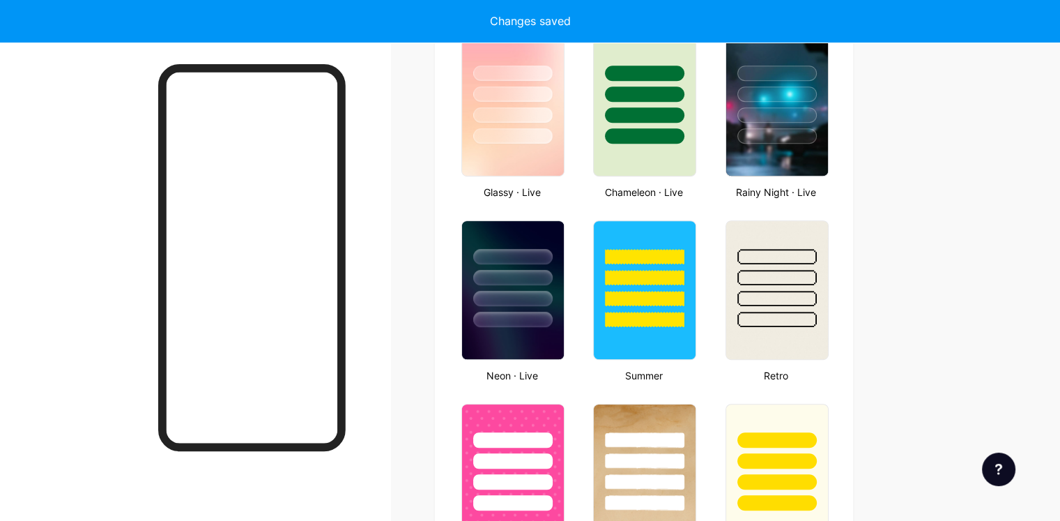
scroll to position [297, 0]
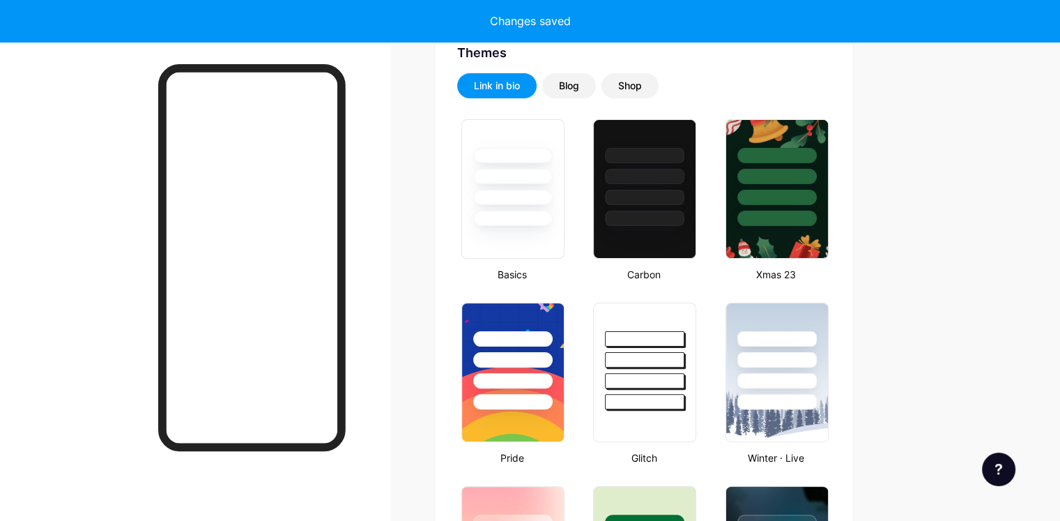
type input "#ffffff"
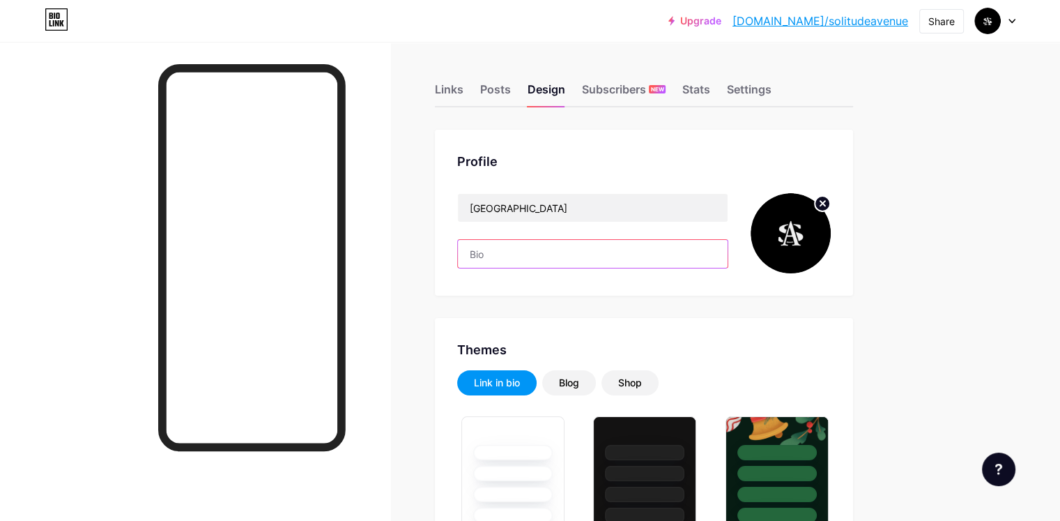
click at [607, 244] on input "text" at bounding box center [593, 254] width 270 height 28
click at [642, 387] on div "Shop" at bounding box center [630, 383] width 24 height 14
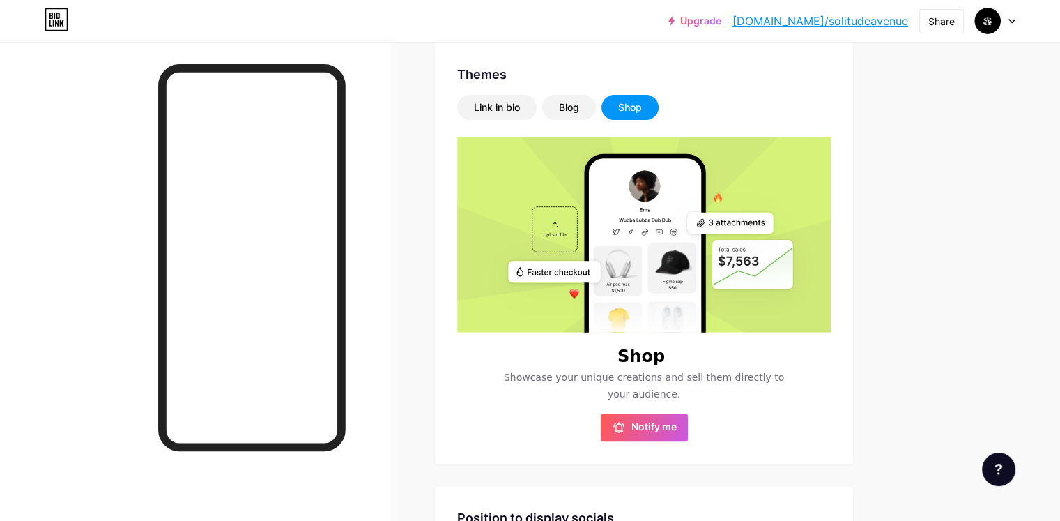
scroll to position [276, 0]
click at [579, 112] on div "Blog" at bounding box center [569, 107] width 20 height 14
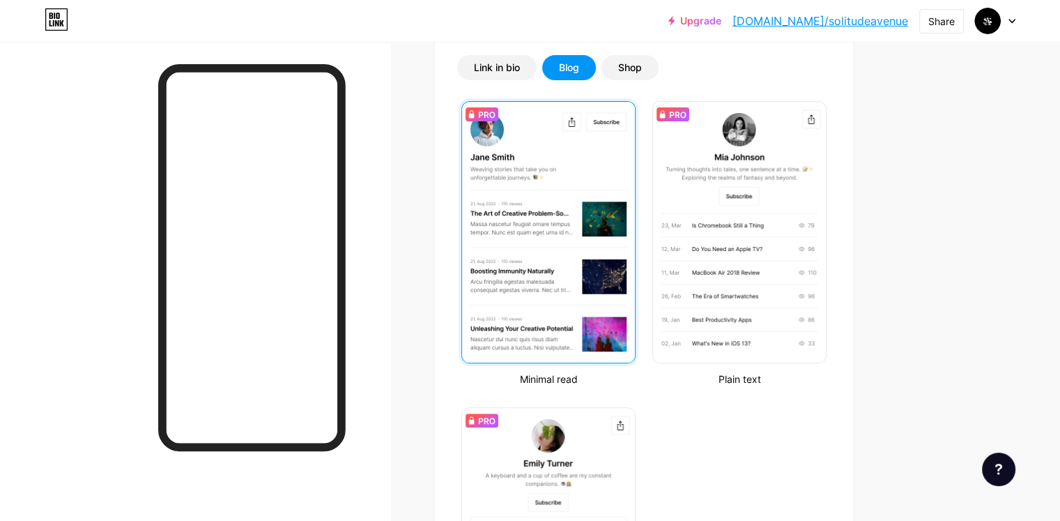
scroll to position [316, 0]
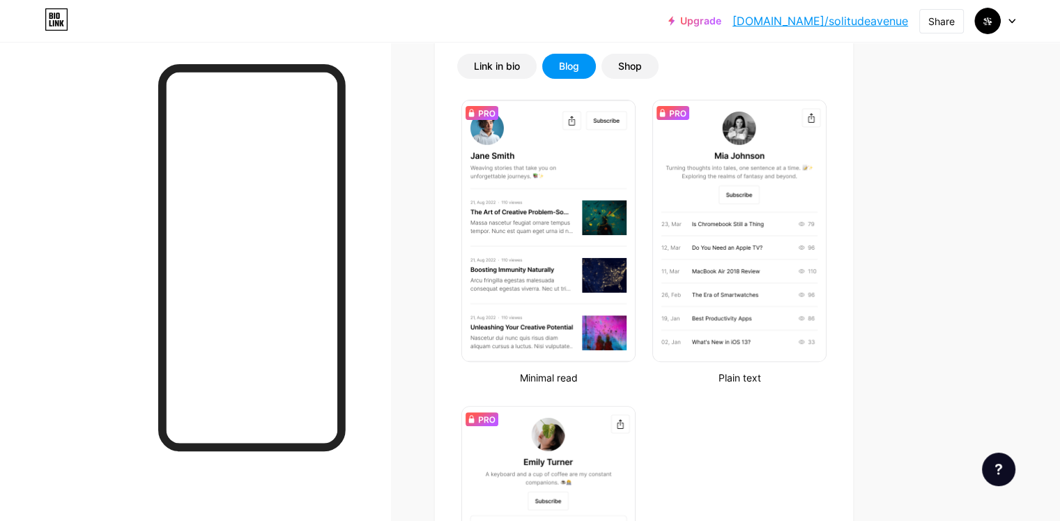
click at [686, 52] on div "Themes Link in bio Blog Shop Minimal read Plain text Newsletter Changes saved" at bounding box center [644, 357] width 418 height 712
click at [642, 66] on div "Shop" at bounding box center [630, 66] width 24 height 14
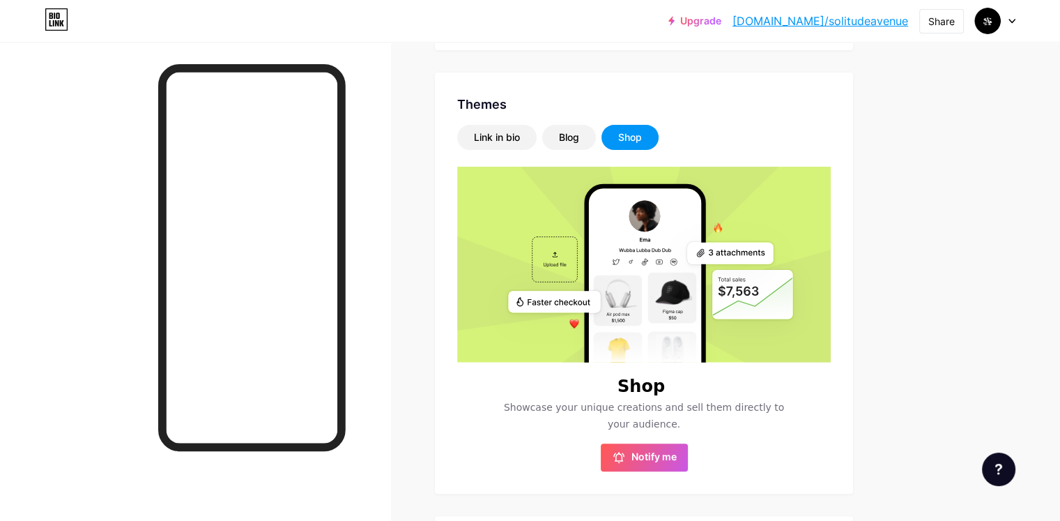
scroll to position [245, 0]
click at [651, 220] on rect at bounding box center [645, 309] width 112 height 243
click at [520, 143] on div "Link in bio" at bounding box center [497, 137] width 46 height 14
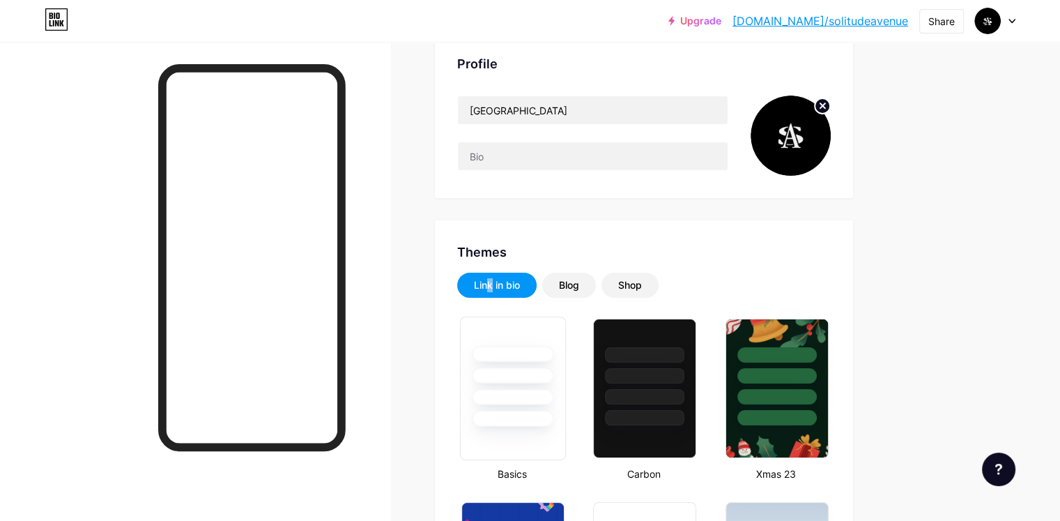
scroll to position [0, 0]
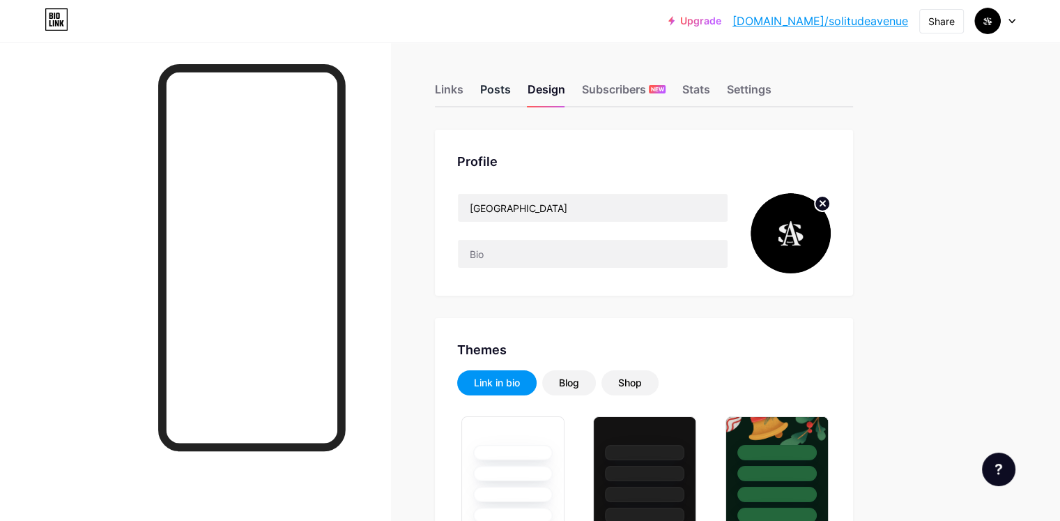
click at [511, 95] on div "Posts" at bounding box center [495, 93] width 31 height 25
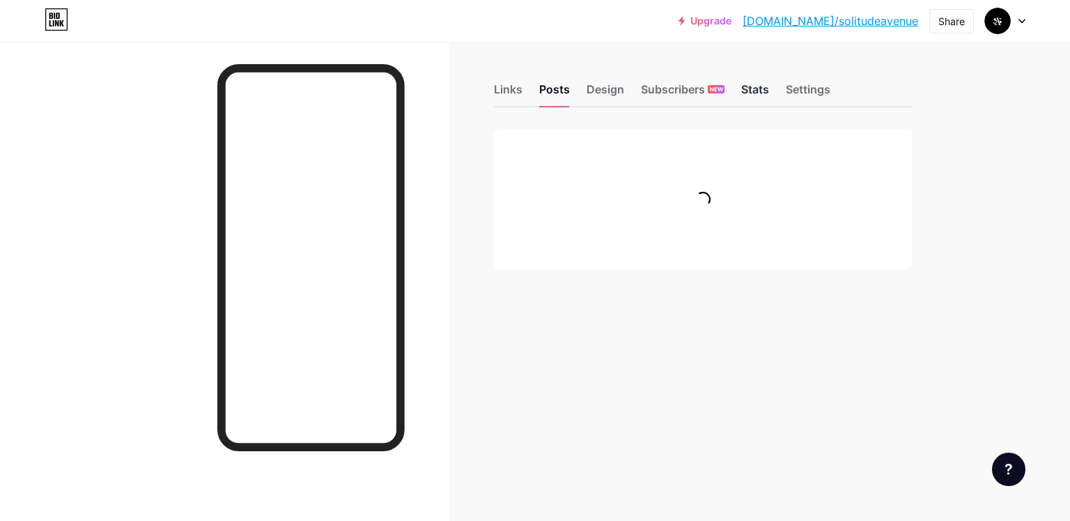
click at [742, 92] on div "Stats" at bounding box center [756, 93] width 28 height 25
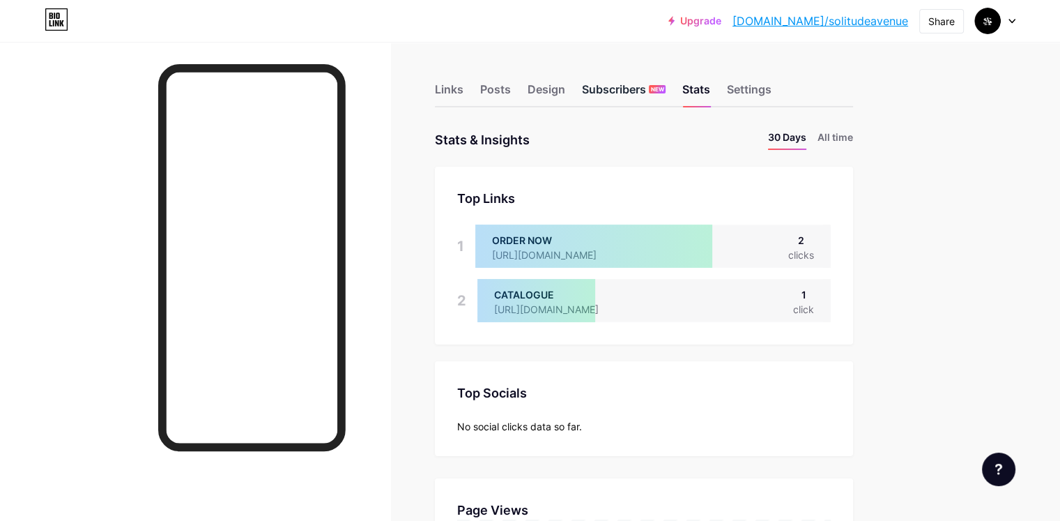
scroll to position [521, 1059]
click at [666, 85] on div "Subscribers NEW" at bounding box center [624, 93] width 84 height 25
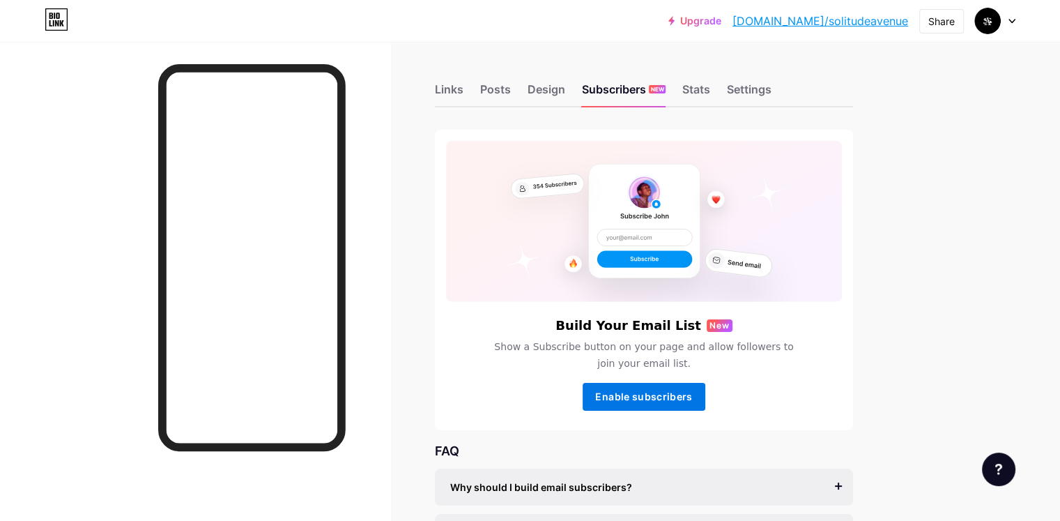
click at [680, 401] on button "Enable subscribers" at bounding box center [644, 397] width 123 height 28
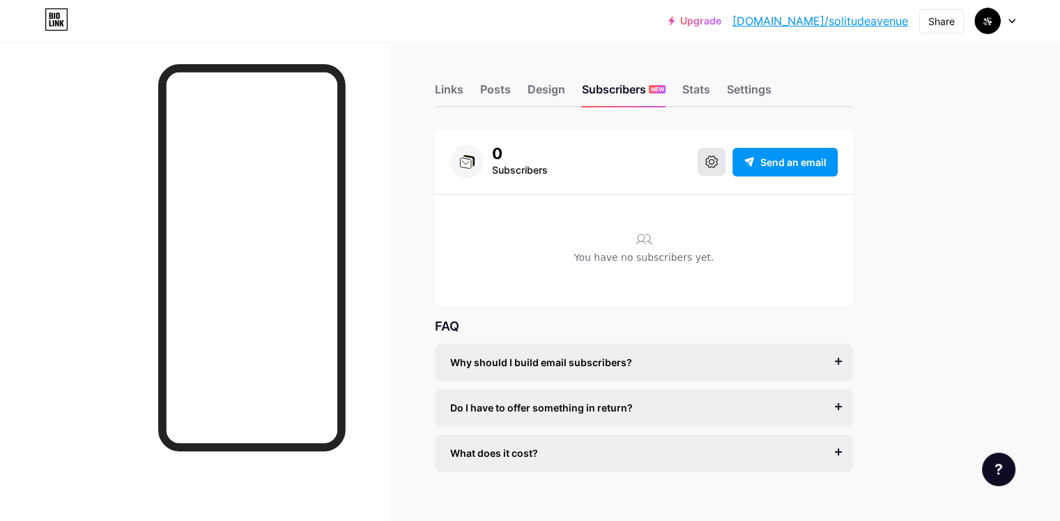
click at [726, 152] on button at bounding box center [712, 162] width 28 height 28
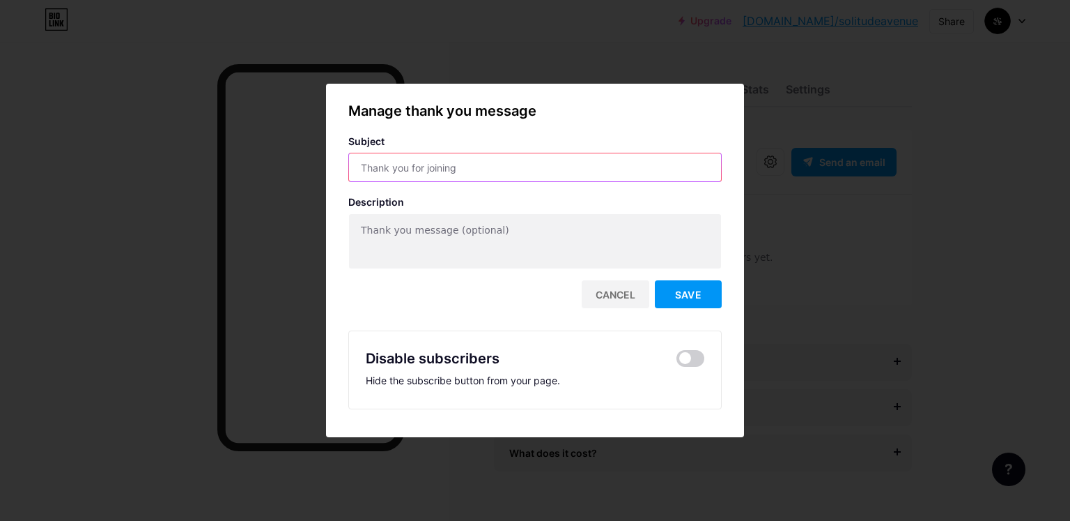
click at [438, 165] on input "text" at bounding box center [535, 167] width 372 height 28
click at [614, 293] on div "Cancel" at bounding box center [616, 294] width 68 height 28
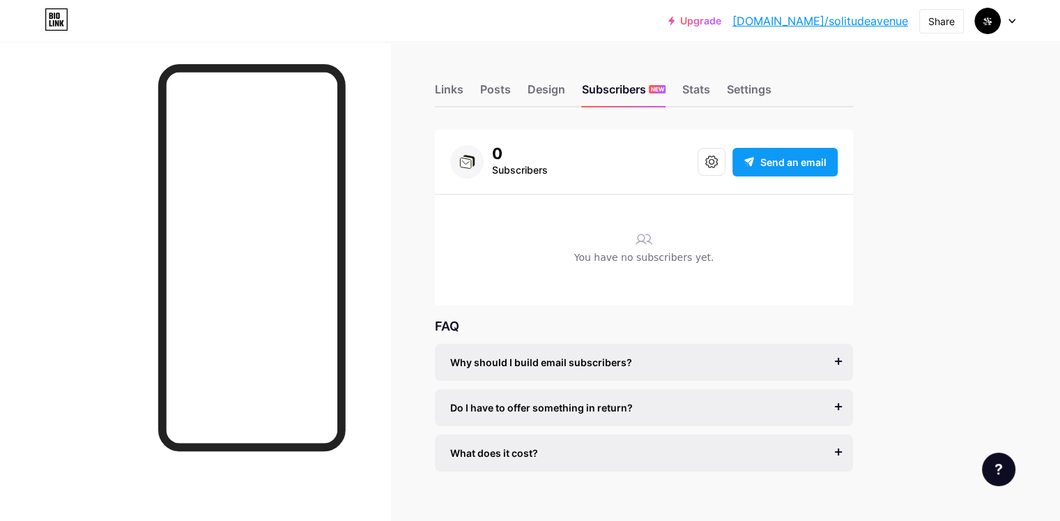
click at [827, 157] on span "Send an email" at bounding box center [793, 162] width 66 height 15
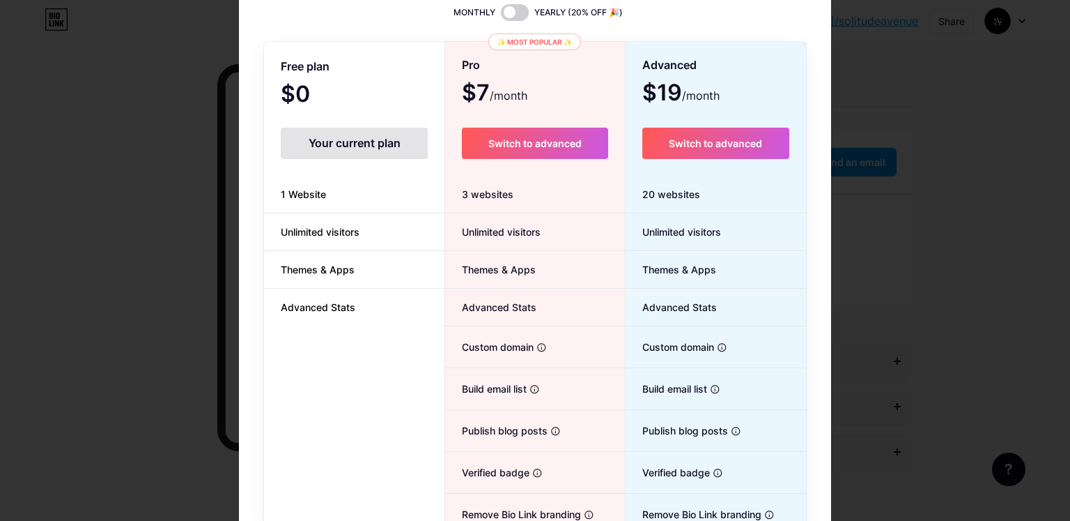
scroll to position [93, 0]
click at [507, 11] on span at bounding box center [515, 13] width 28 height 17
click at [501, 17] on input "checkbox" at bounding box center [501, 17] width 0 height 0
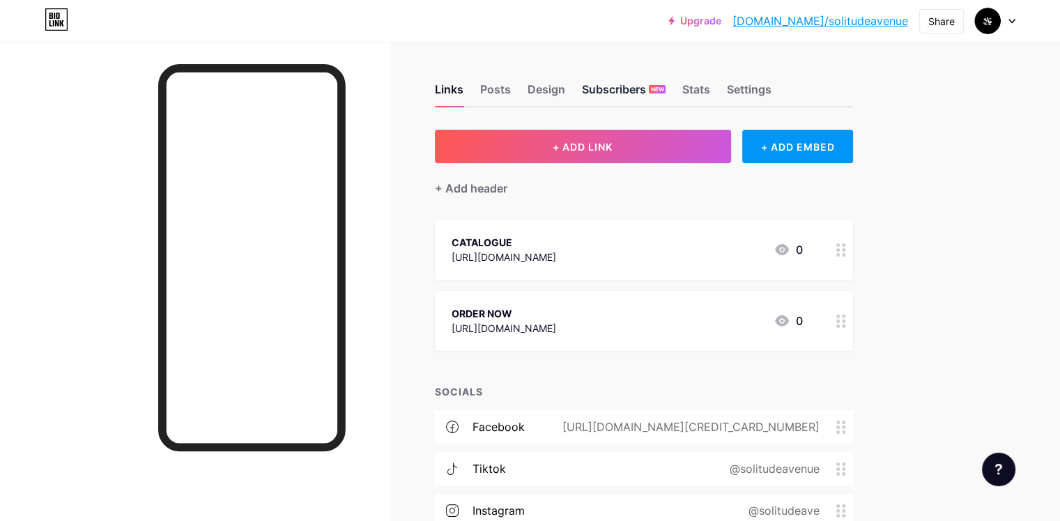
click at [666, 93] on div "Subscribers NEW" at bounding box center [624, 93] width 84 height 25
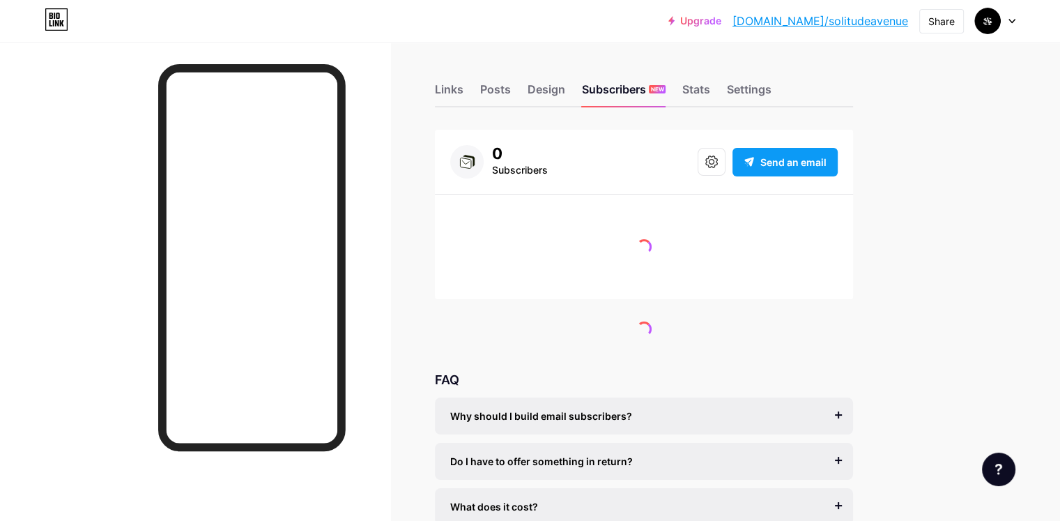
click at [820, 155] on span "Send an email" at bounding box center [793, 162] width 66 height 15
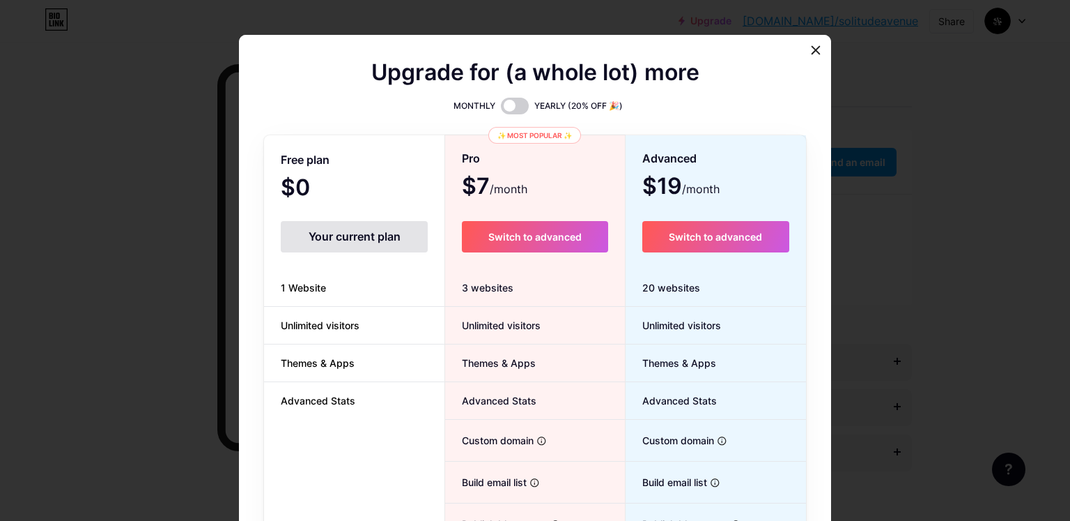
click at [815, 49] on icon at bounding box center [816, 50] width 11 height 11
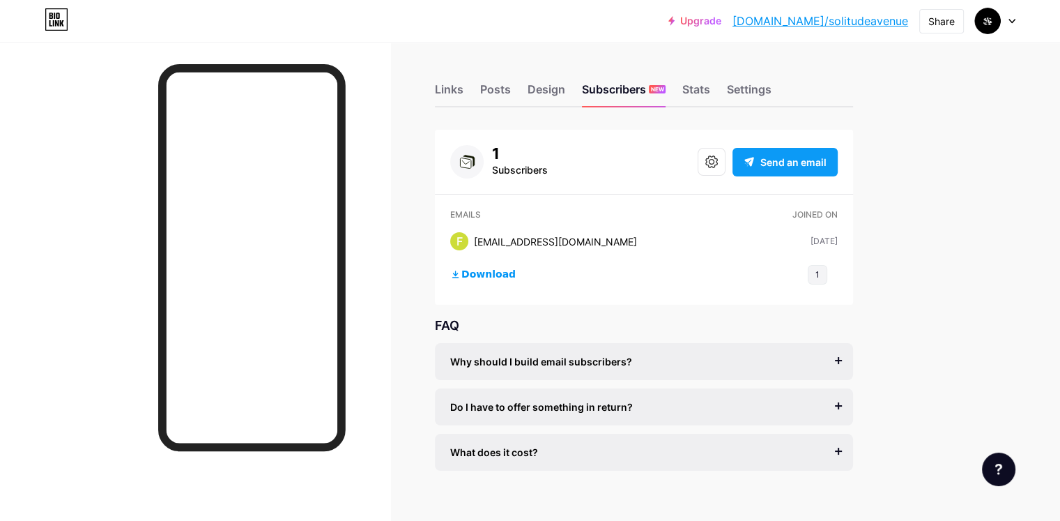
click at [827, 158] on span "Send an email" at bounding box center [793, 162] width 66 height 15
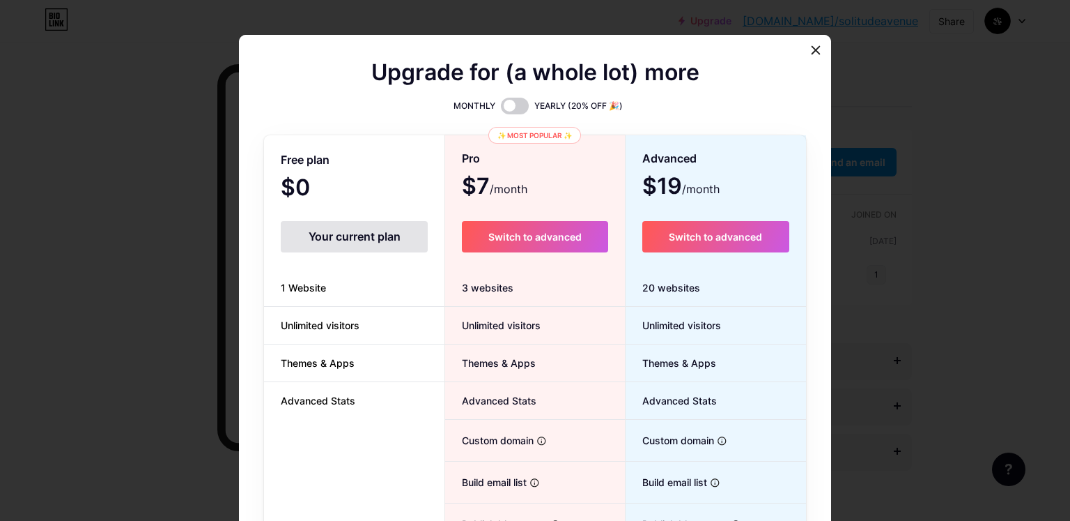
click at [804, 50] on div at bounding box center [816, 50] width 25 height 25
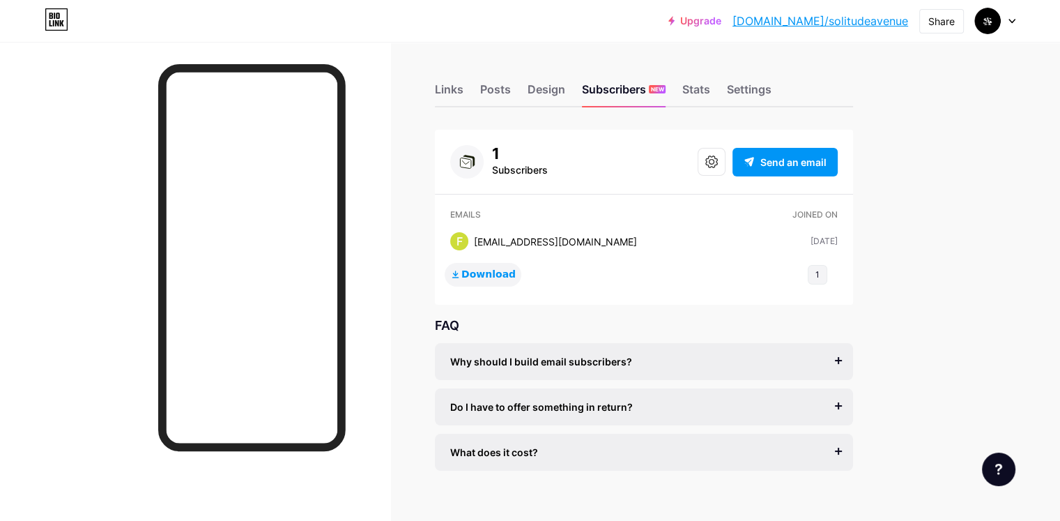
click at [516, 271] on span "Download" at bounding box center [488, 274] width 54 height 13
click at [838, 362] on div "Why should I build email subscribers?" at bounding box center [643, 361] width 387 height 15
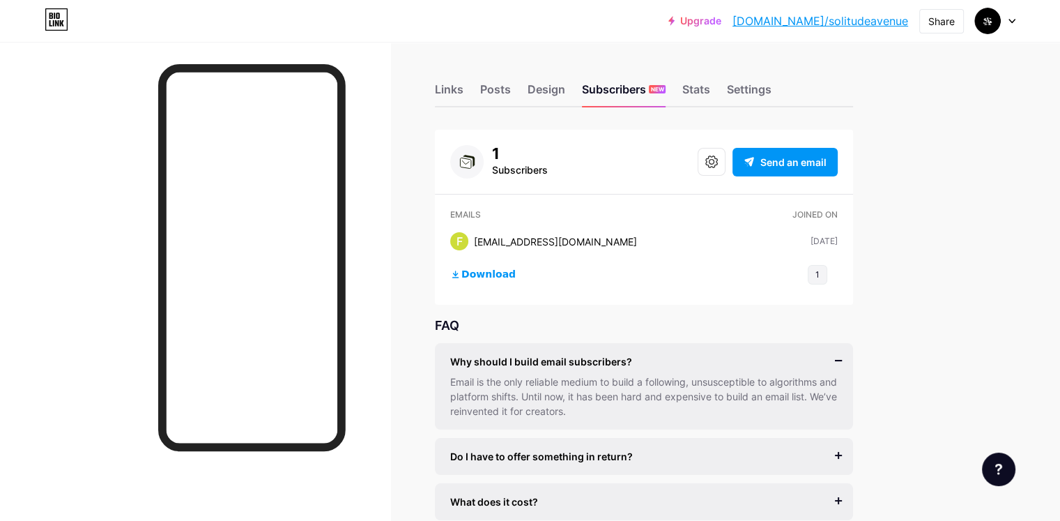
click at [838, 363] on div "Why should I build email subscribers?" at bounding box center [643, 361] width 387 height 15
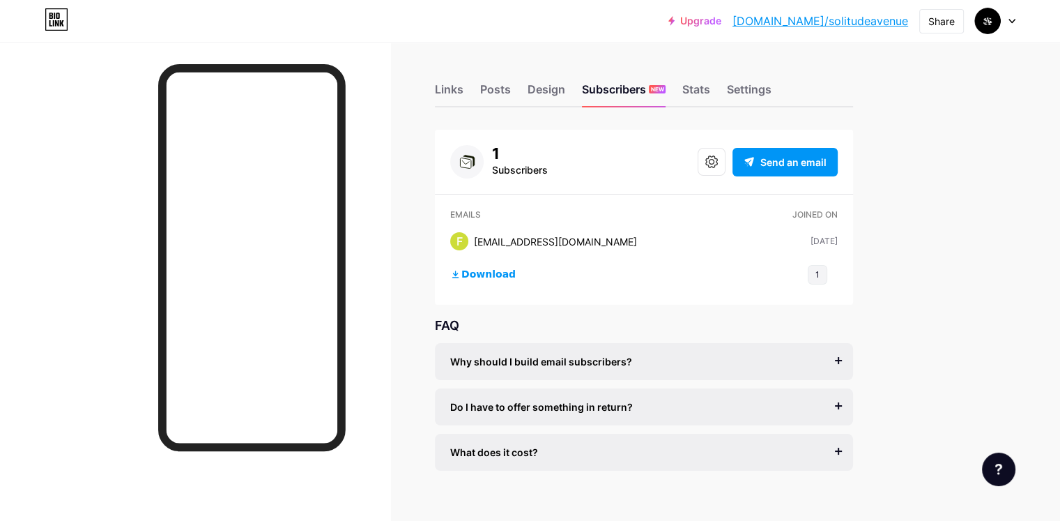
click at [838, 362] on div "Why should I build email subscribers?" at bounding box center [643, 361] width 387 height 15
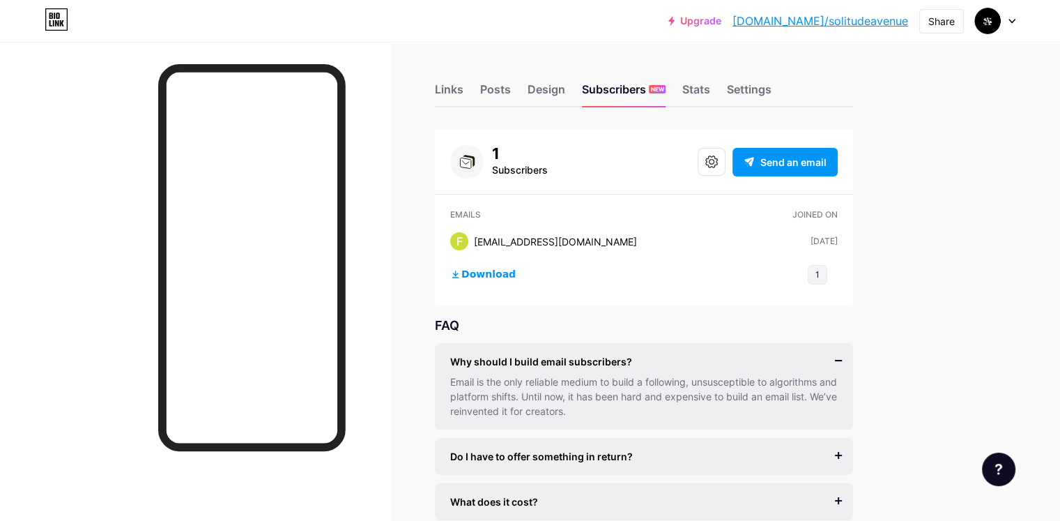
click at [838, 362] on div "Why should I build email subscribers?" at bounding box center [643, 361] width 387 height 15
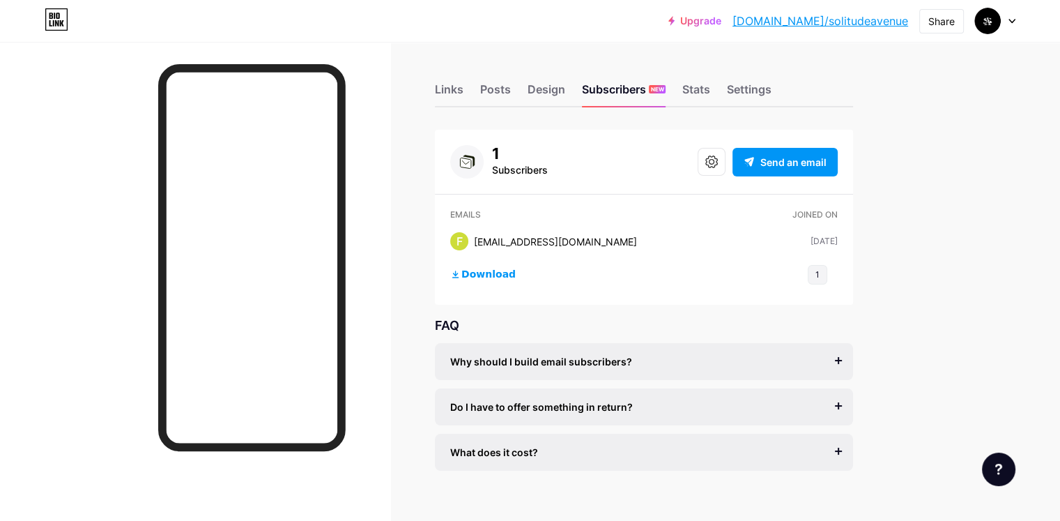
click at [725, 427] on div "Why should I build email subscribers? Email is the only reliable medium to buil…" at bounding box center [644, 407] width 418 height 128
click at [736, 433] on div "Why should I build email subscribers? Email is the only reliable medium to buil…" at bounding box center [644, 407] width 418 height 128
drag, startPoint x: 617, startPoint y: 121, endPoint x: 620, endPoint y: 143, distance: 22.5
click at [616, 144] on div "Links Posts Design Subscribers NEW Stats Settings 1 Subscribers Send an email E…" at bounding box center [456, 291] width 912 height 498
click at [565, 98] on div "Design" at bounding box center [547, 93] width 38 height 25
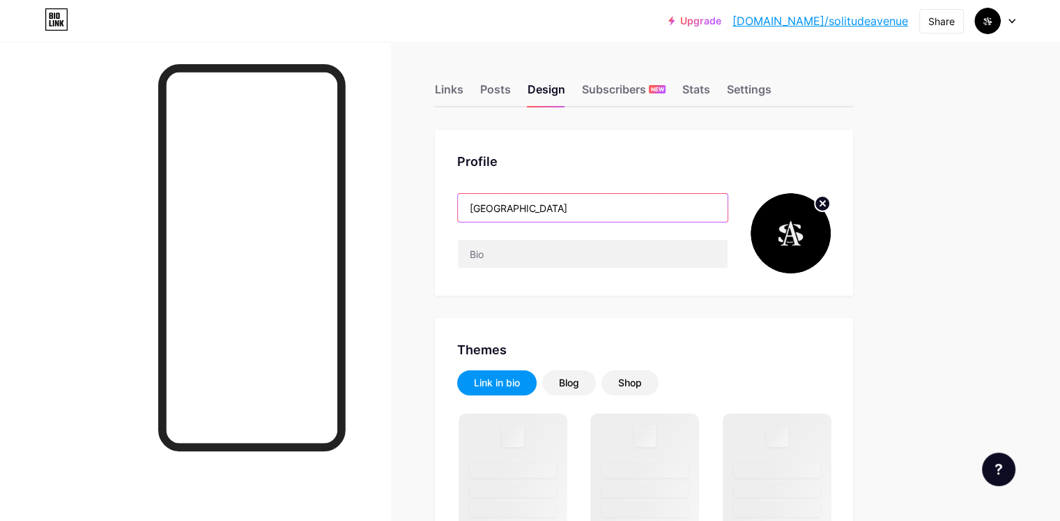
click at [620, 200] on input "[GEOGRAPHIC_DATA]" at bounding box center [593, 208] width 270 height 28
click at [620, 201] on input "[GEOGRAPHIC_DATA]" at bounding box center [593, 208] width 270 height 28
click at [620, 203] on input "[GEOGRAPHIC_DATA]" at bounding box center [593, 208] width 270 height 28
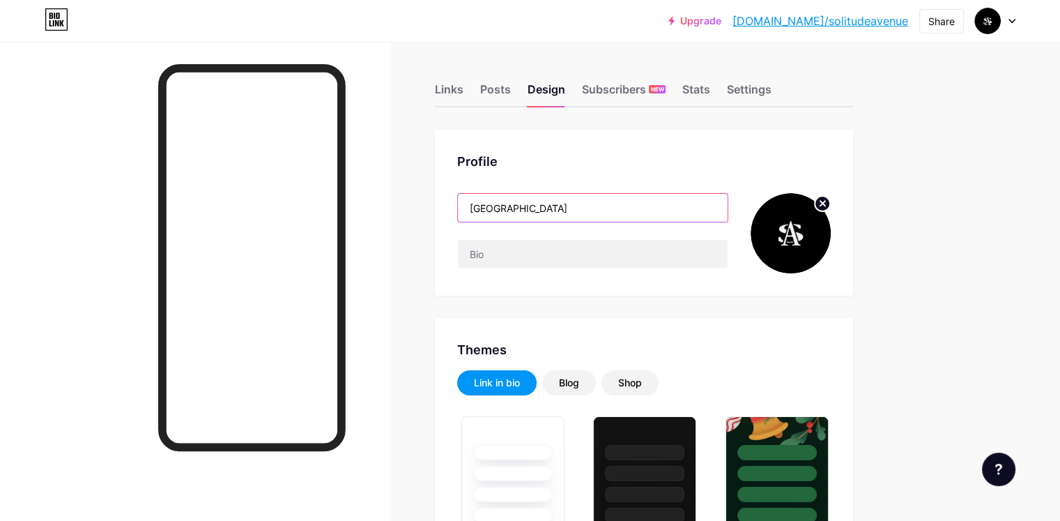
type input "#000000"
type input "#141414"
type input "#ffffff"
type input "D"
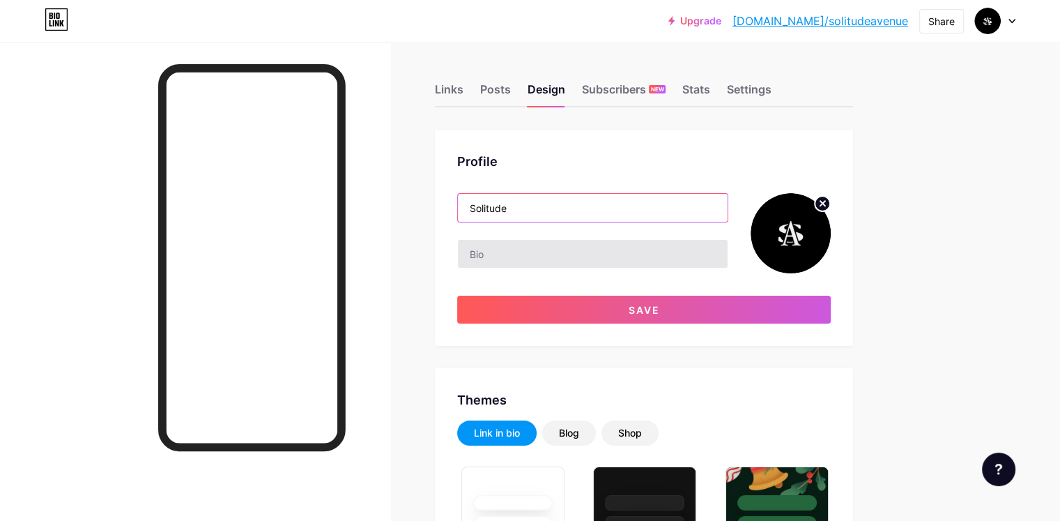
type input "Solitude"
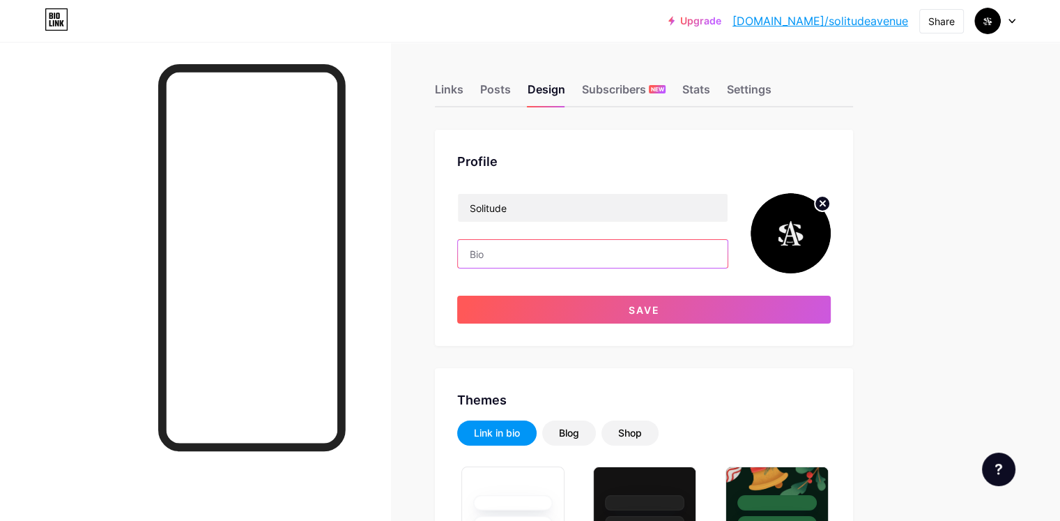
click at [580, 246] on input "text" at bounding box center [593, 254] width 270 height 28
type input "S"
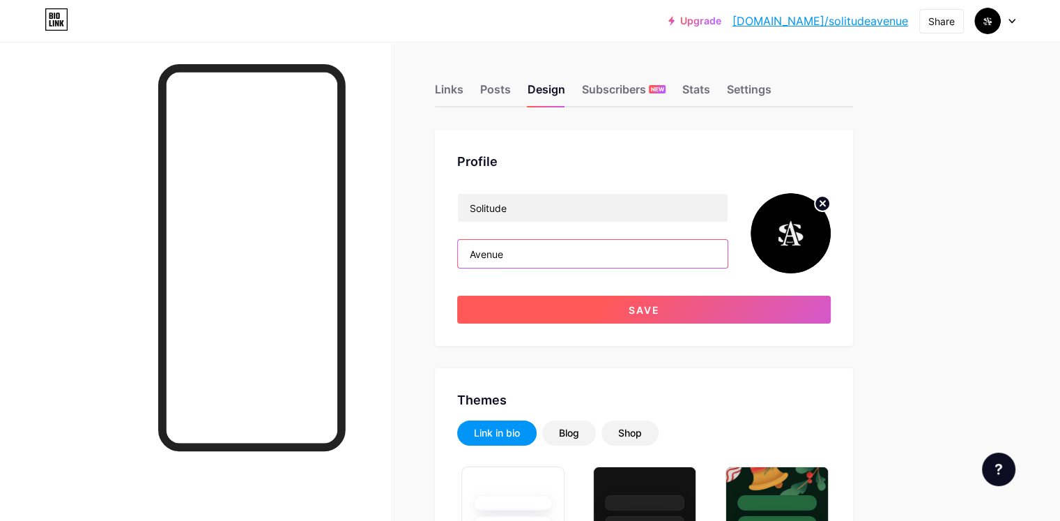
type input "Avenue"
click at [616, 296] on button "Save" at bounding box center [644, 310] width 374 height 28
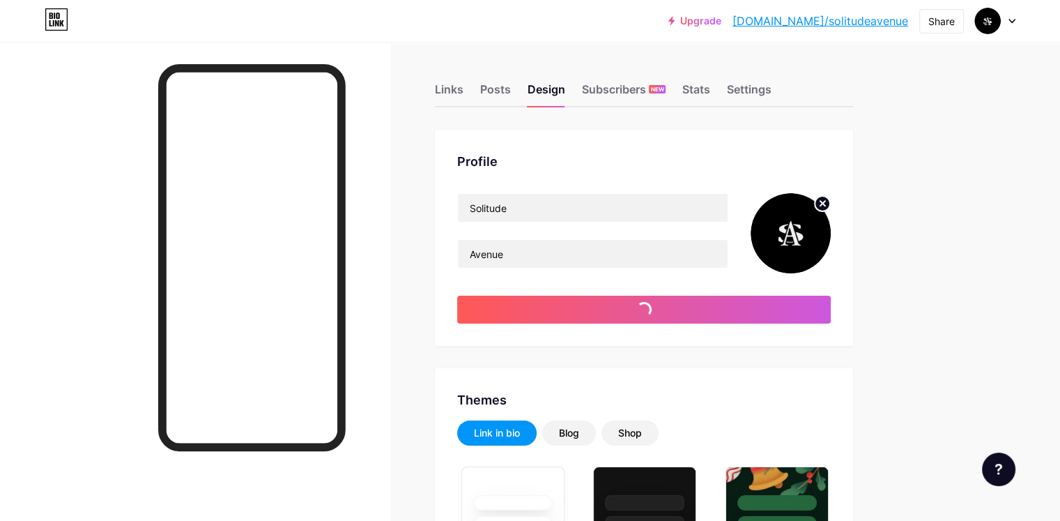
type input "#ffffff"
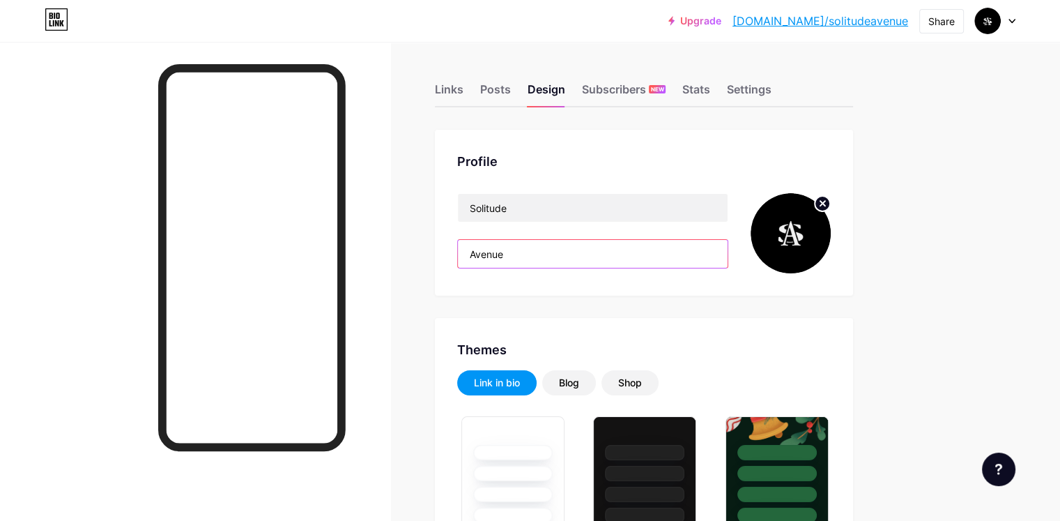
click at [618, 258] on input "Avenue" at bounding box center [593, 254] width 270 height 28
click at [614, 247] on input "Avenue" at bounding box center [593, 254] width 270 height 28
click at [615, 249] on input "Avenue" at bounding box center [593, 254] width 270 height 28
click at [616, 250] on input "Avenue" at bounding box center [593, 254] width 270 height 28
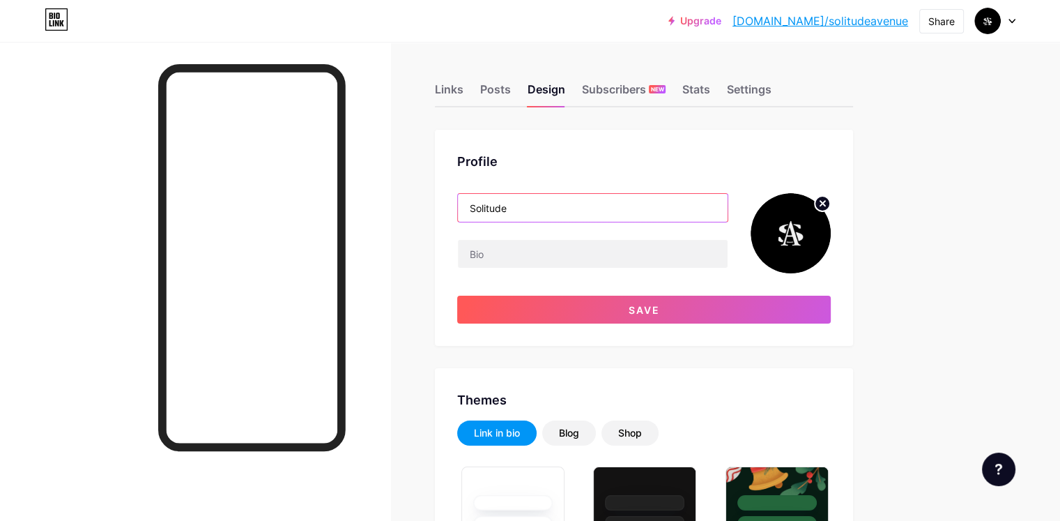
click at [594, 209] on input "Solitude" at bounding box center [593, 208] width 270 height 28
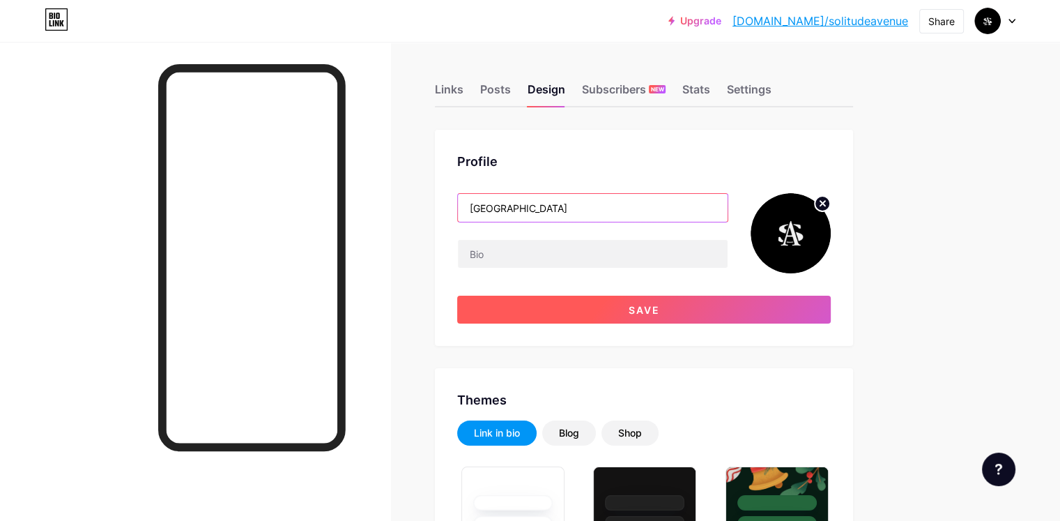
type input "Solitude Avenue"
click at [605, 307] on button "Save" at bounding box center [644, 310] width 374 height 28
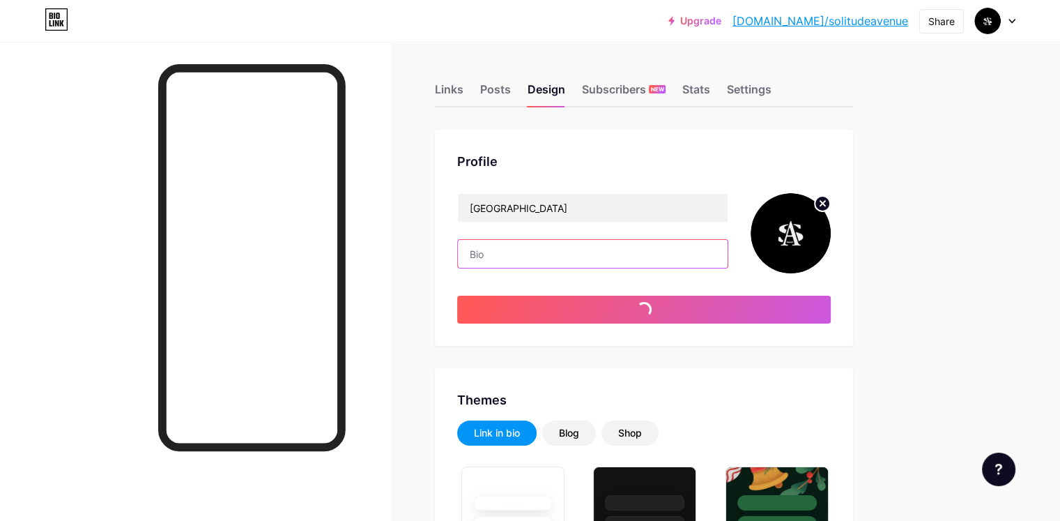
click at [580, 255] on input "text" at bounding box center [593, 254] width 270 height 28
type input "#ffffff"
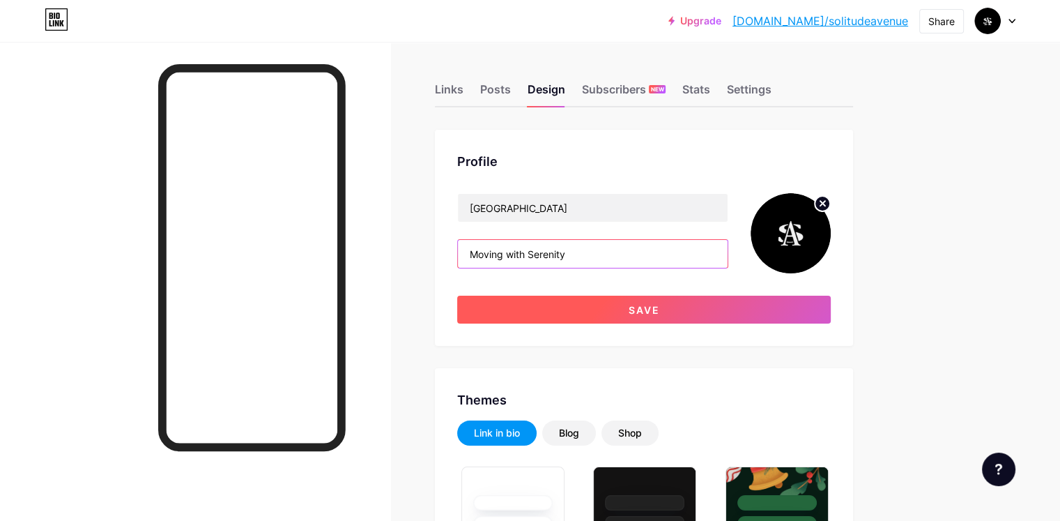
type input "Moving with Serenity"
click at [588, 313] on button "Save" at bounding box center [644, 310] width 374 height 28
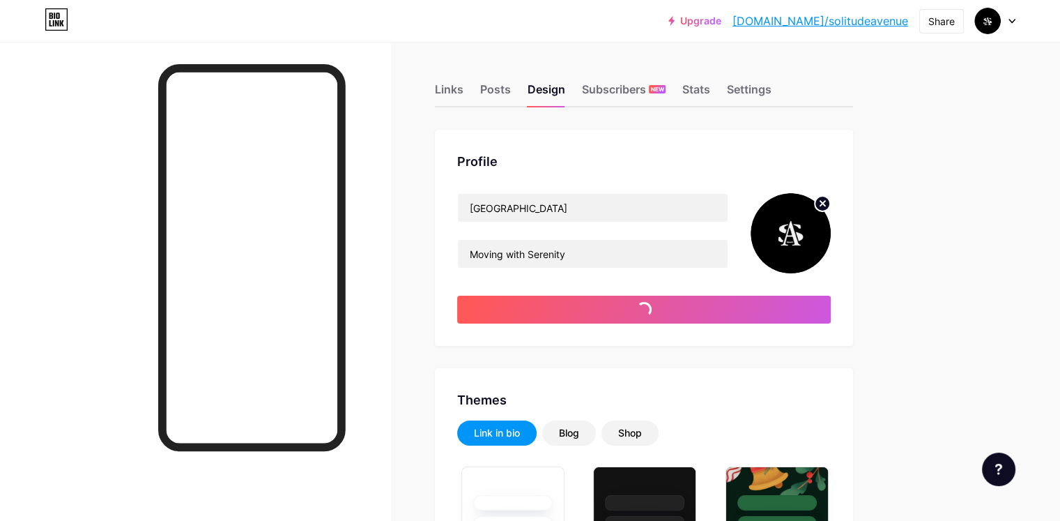
type input "#ffffff"
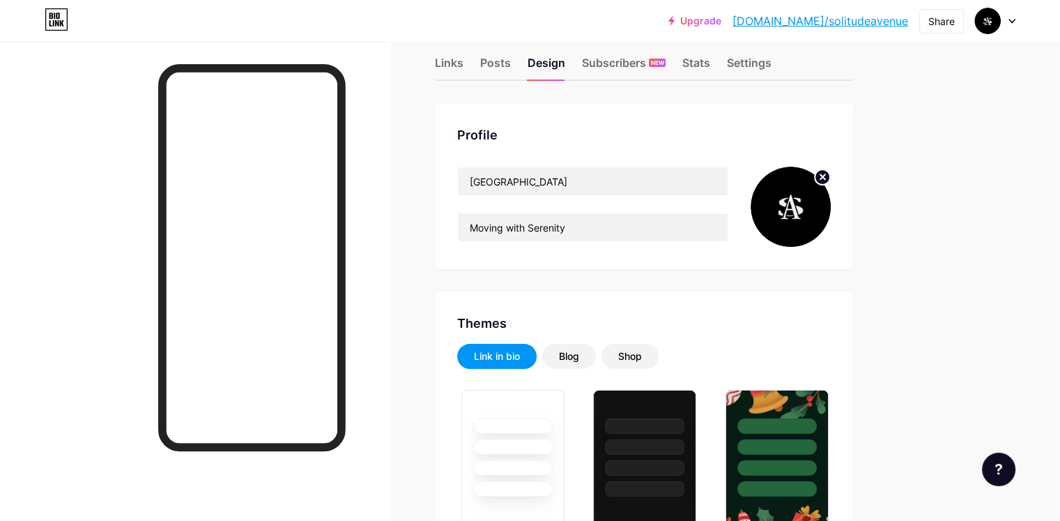
scroll to position [28, 0]
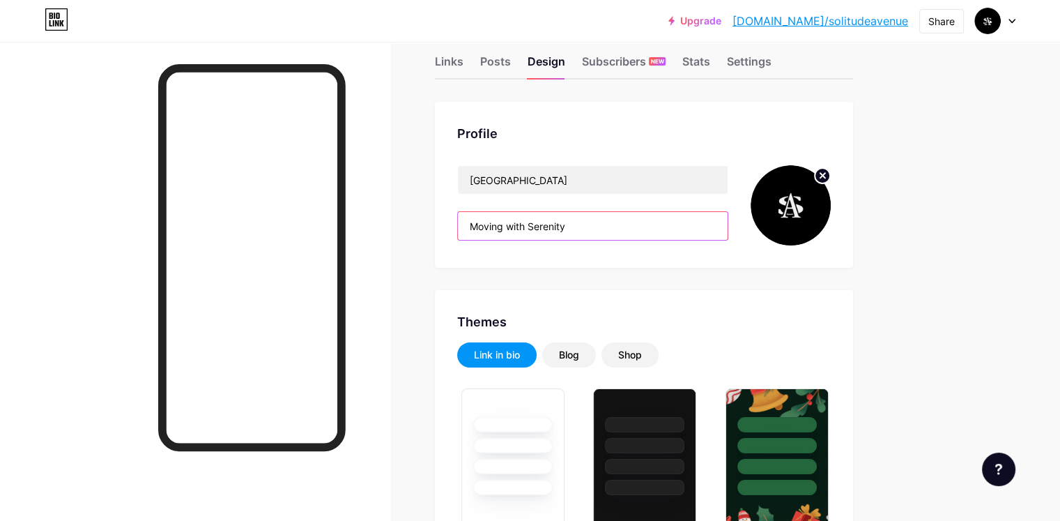
click at [558, 236] on input "Moving with Serenity" at bounding box center [593, 226] width 270 height 28
click at [558, 234] on input "Moving with Serenity" at bounding box center [593, 226] width 270 height 28
click at [558, 232] on input "Moving with Serenity" at bounding box center [593, 226] width 270 height 28
type input "="
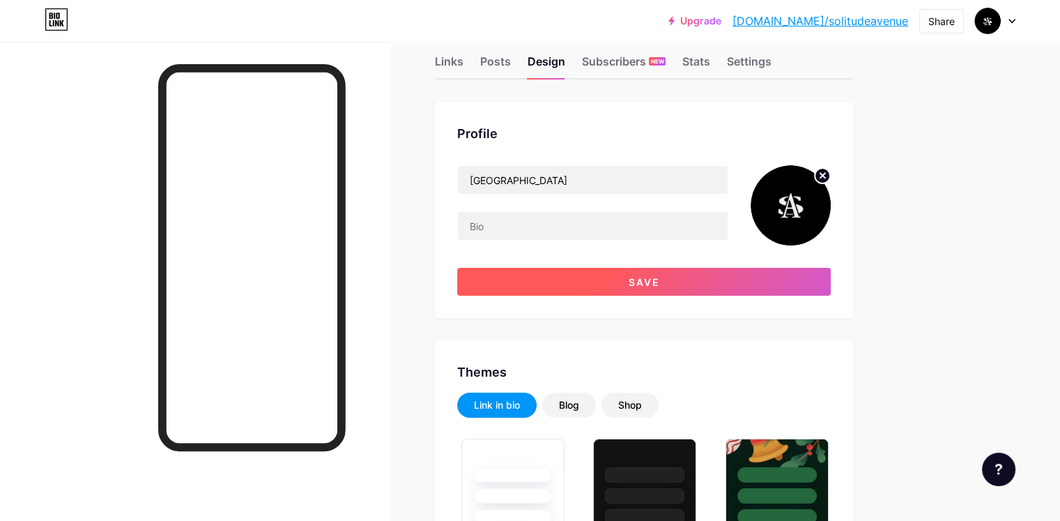
click at [591, 289] on button "Save" at bounding box center [644, 282] width 374 height 28
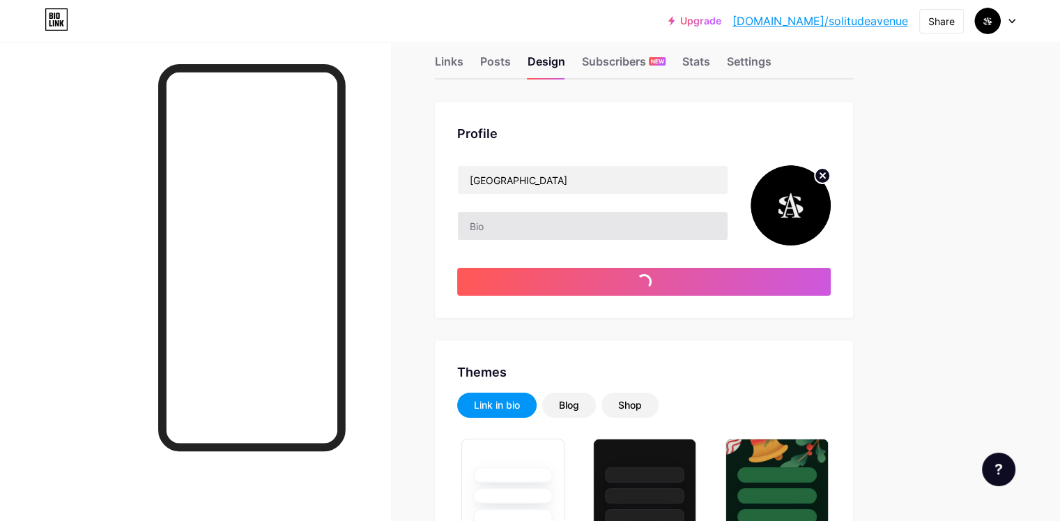
type input "#ffffff"
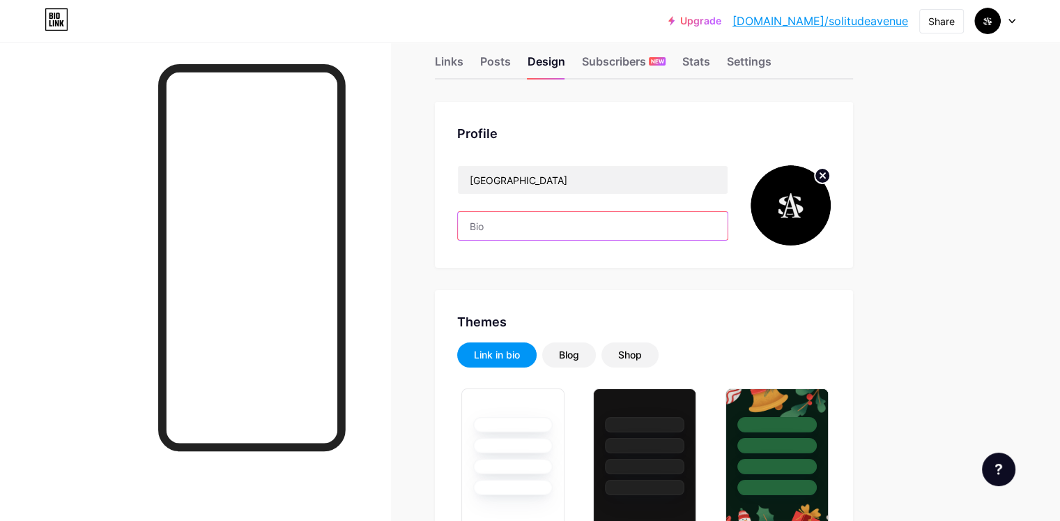
click at [560, 229] on input "text" at bounding box center [593, 226] width 270 height 28
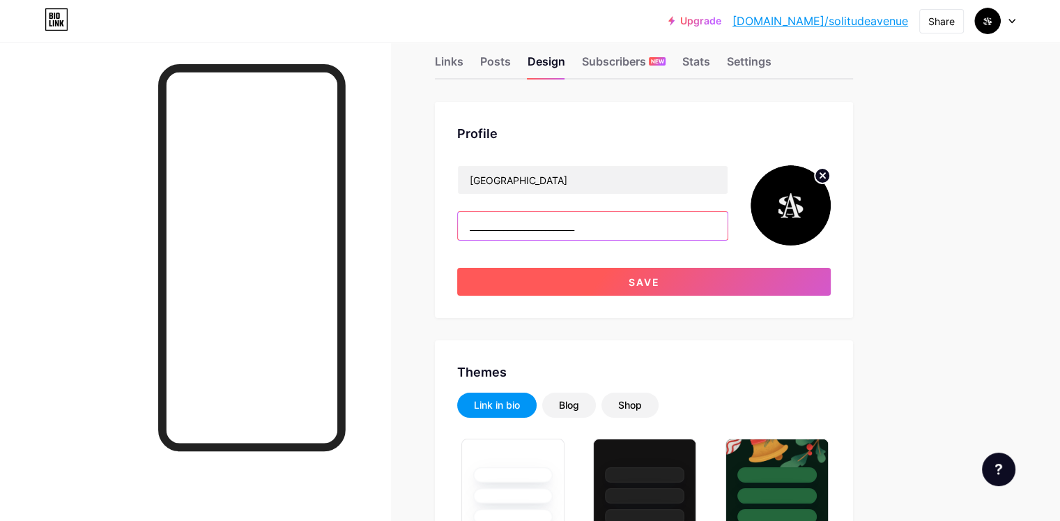
type input "_________________________"
click at [560, 284] on button "Save" at bounding box center [644, 282] width 374 height 28
type input "#ffffff"
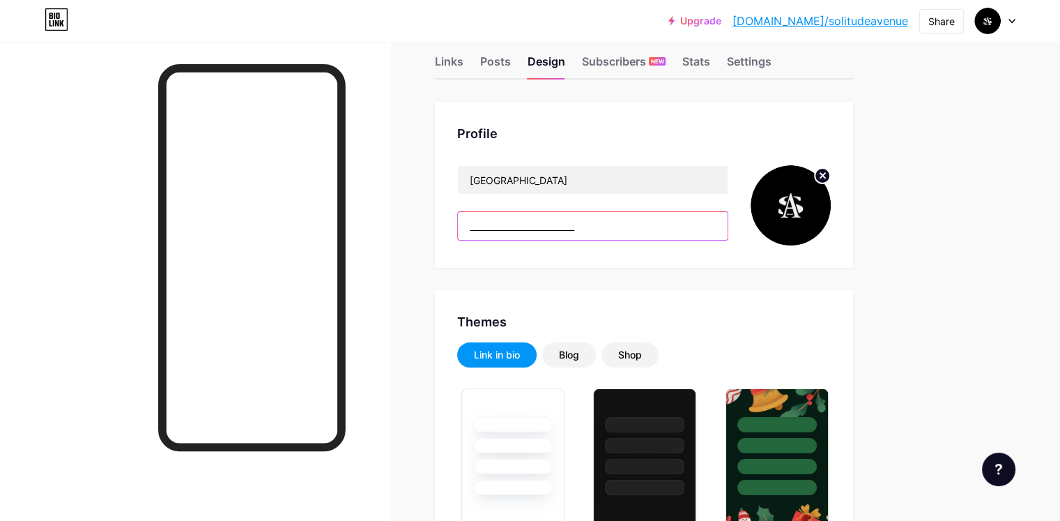
click at [651, 214] on input "_________________________" at bounding box center [593, 226] width 270 height 28
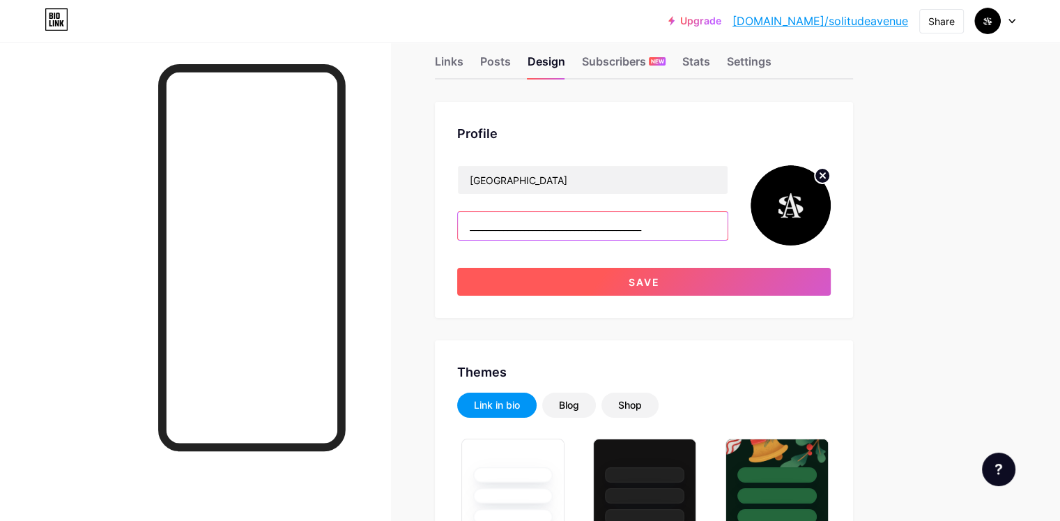
type input "_________________________________________"
click at [632, 280] on button "Save" at bounding box center [644, 282] width 374 height 28
type input "#ffffff"
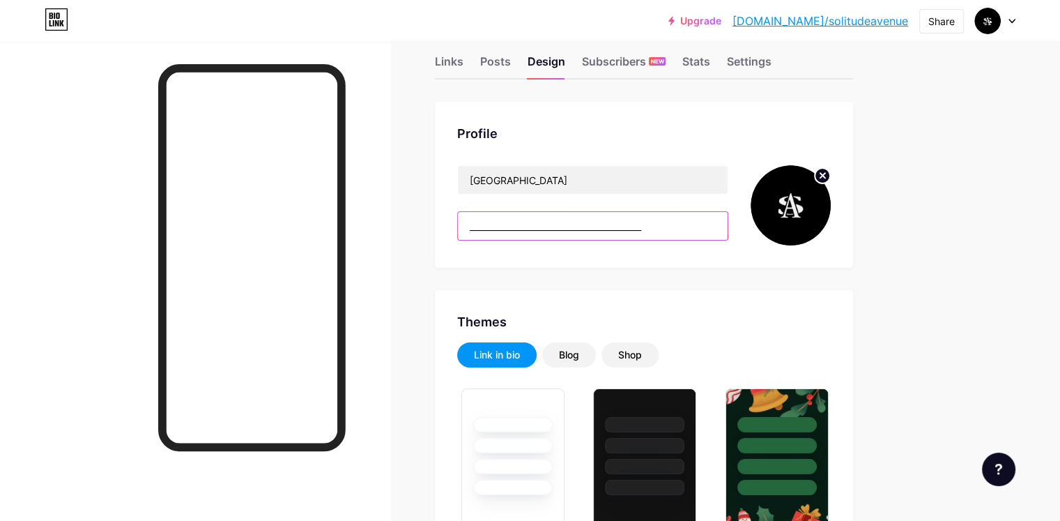
click at [680, 238] on input "_________________________________________" at bounding box center [593, 226] width 270 height 28
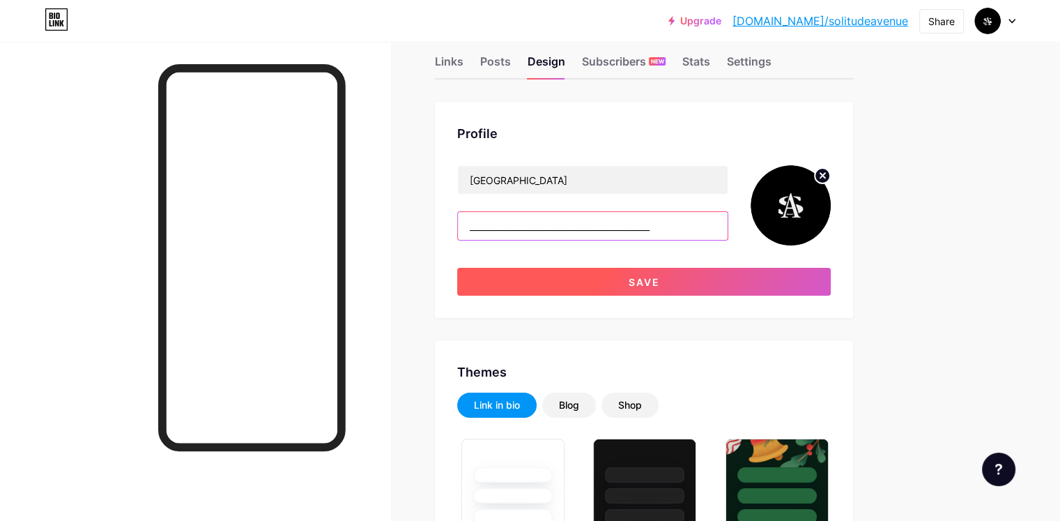
type input "___________________________________________"
click at [666, 277] on button "Save" at bounding box center [644, 282] width 374 height 28
type input "#ffffff"
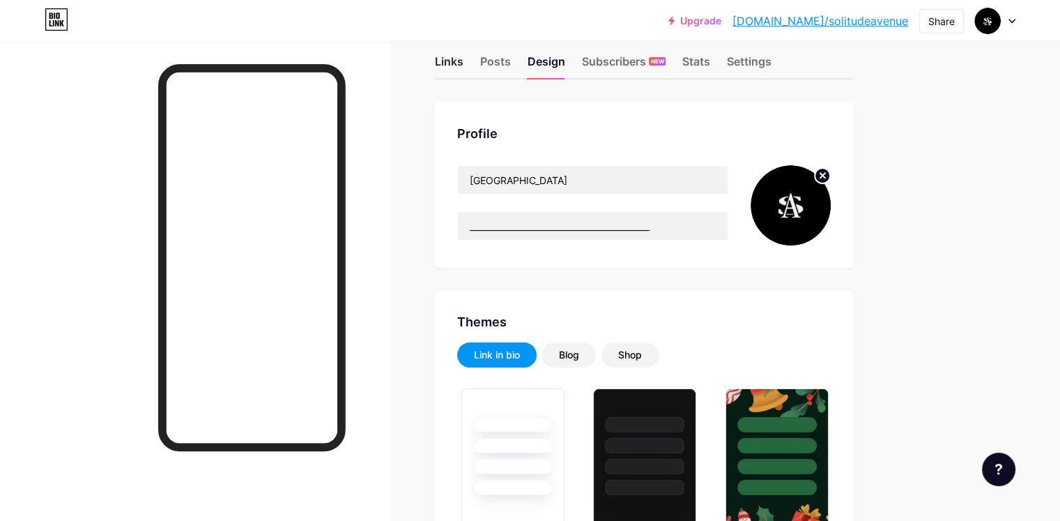
click at [463, 68] on div "Links" at bounding box center [449, 65] width 29 height 25
